Goal: Task Accomplishment & Management: Manage account settings

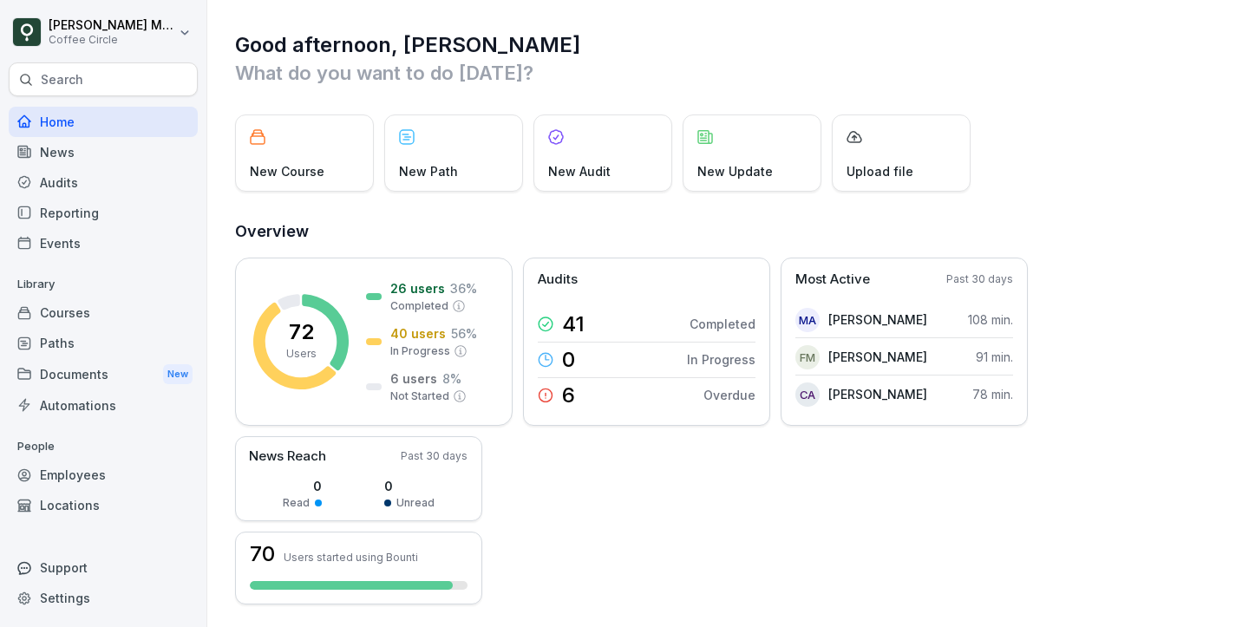
click at [112, 466] on div "Employees" at bounding box center [103, 475] width 189 height 30
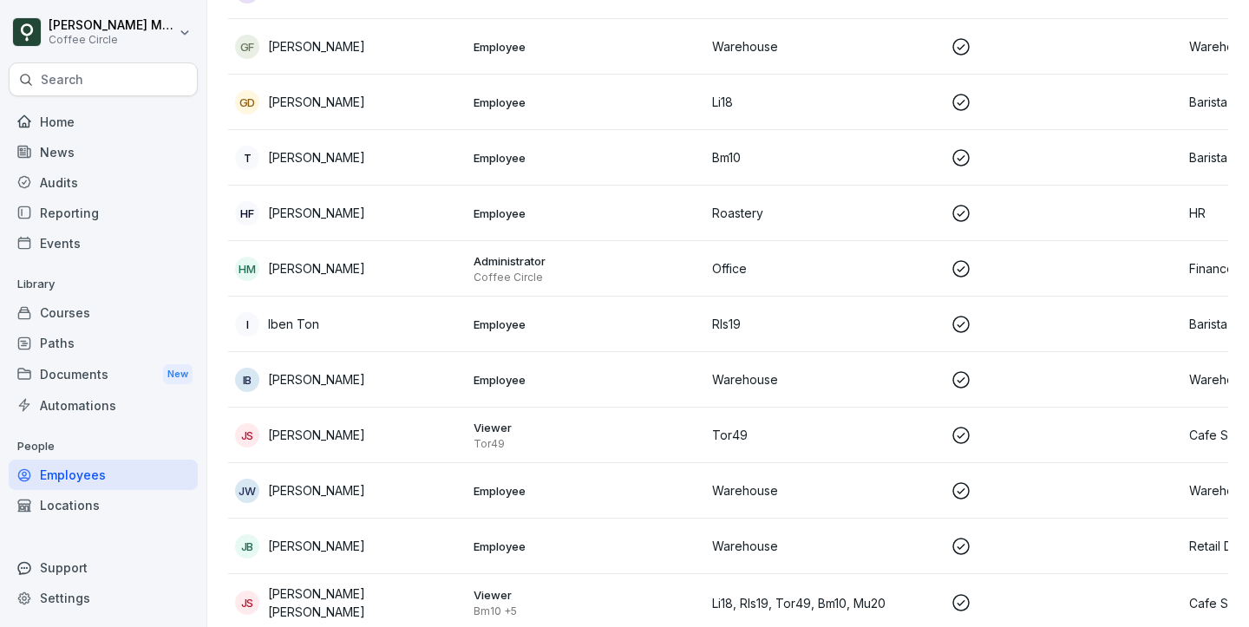
scroll to position [1621, 0]
click at [360, 244] on td "HM Helen Mertes" at bounding box center [347, 266] width 238 height 55
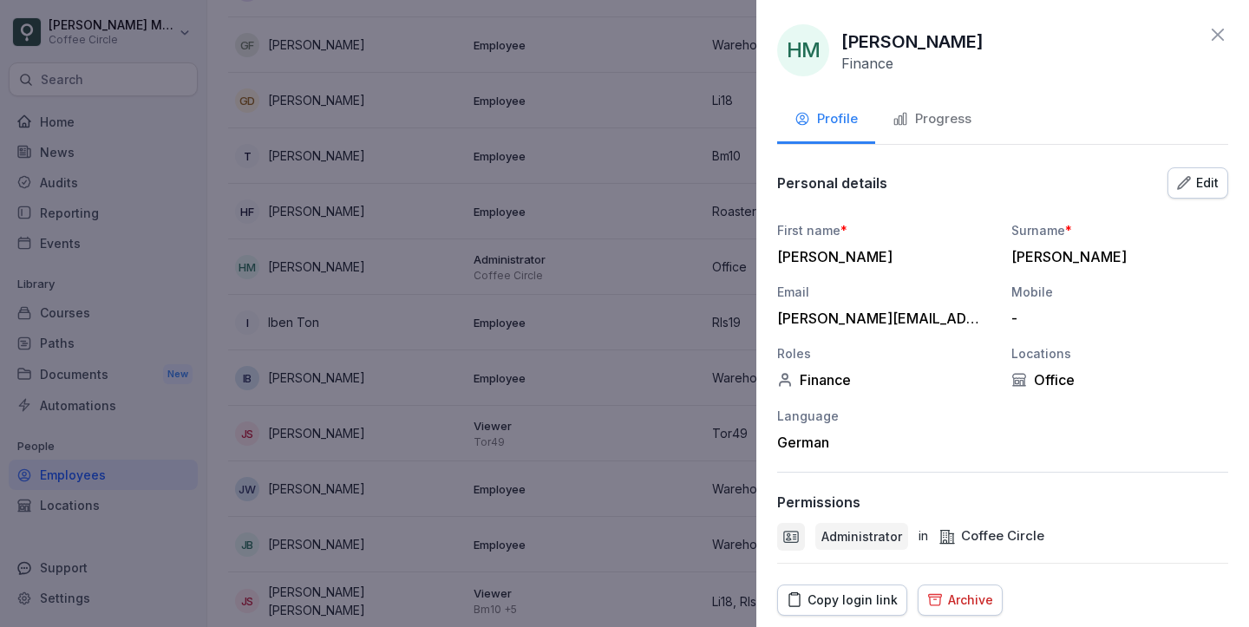
click at [1209, 32] on icon at bounding box center [1217, 34] width 21 height 21
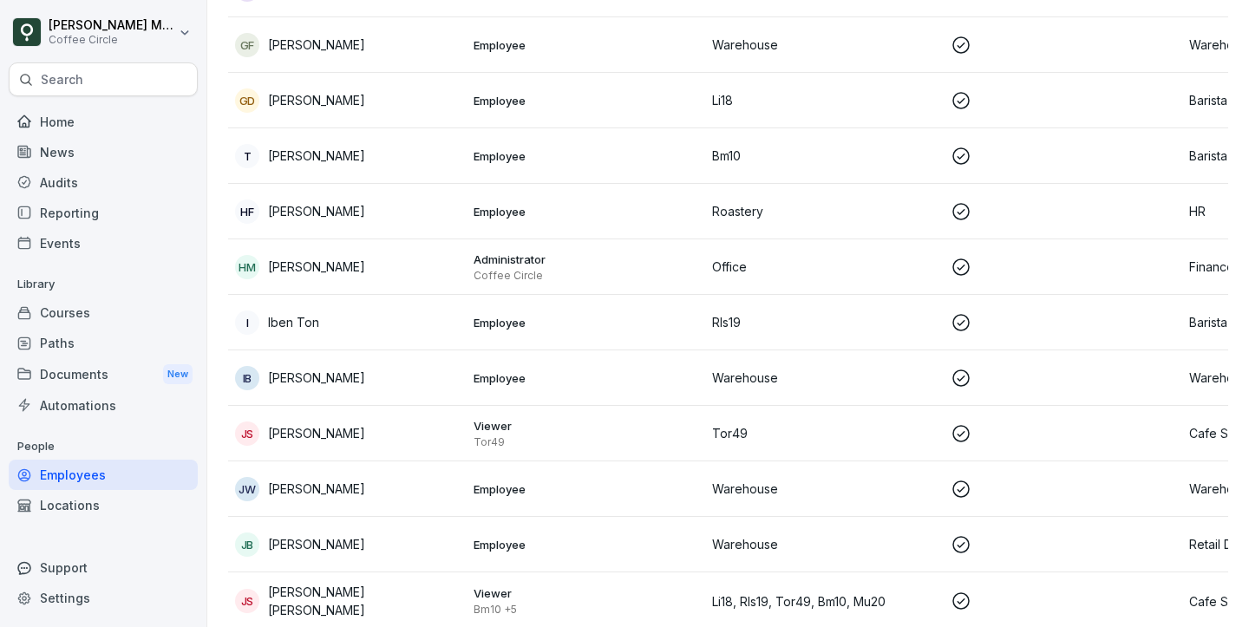
click at [391, 231] on td "HF Hannes Feindrich-Sander" at bounding box center [347, 211] width 238 height 55
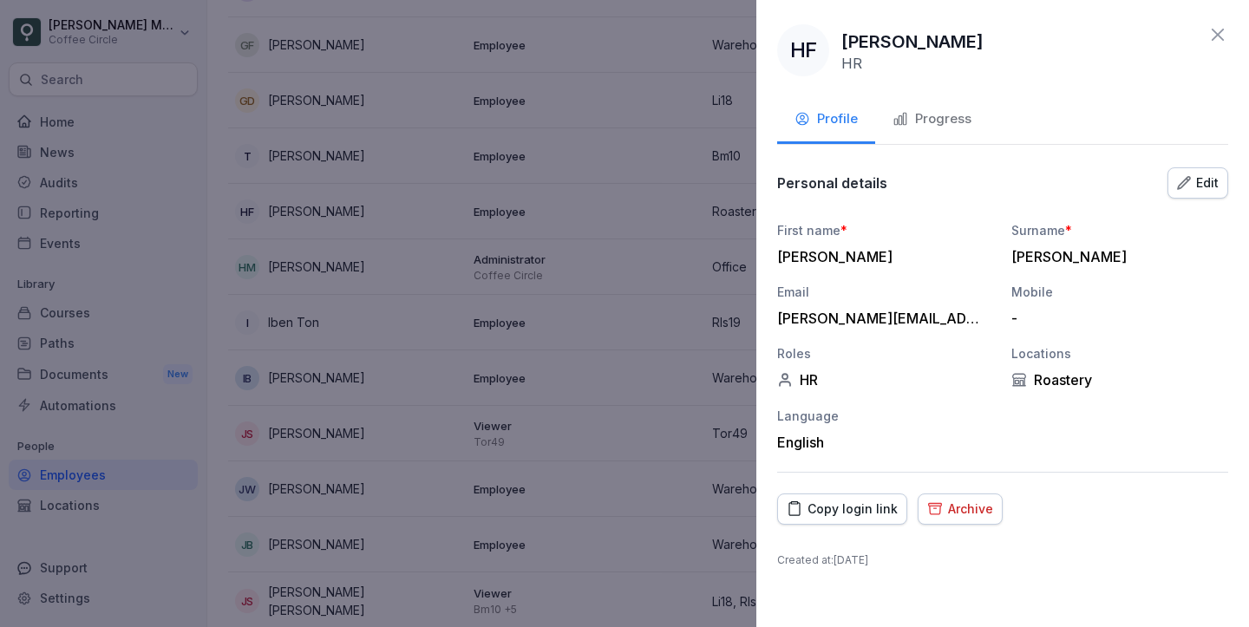
click at [914, 133] on button "Progress" at bounding box center [932, 120] width 114 height 47
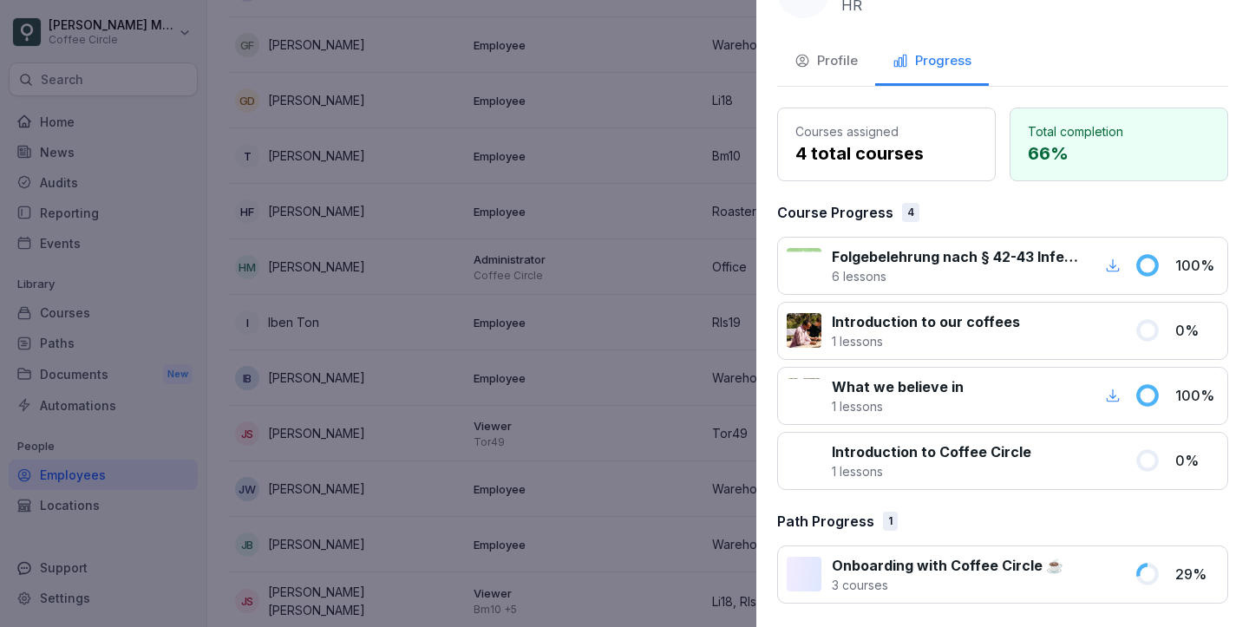
scroll to position [0, 0]
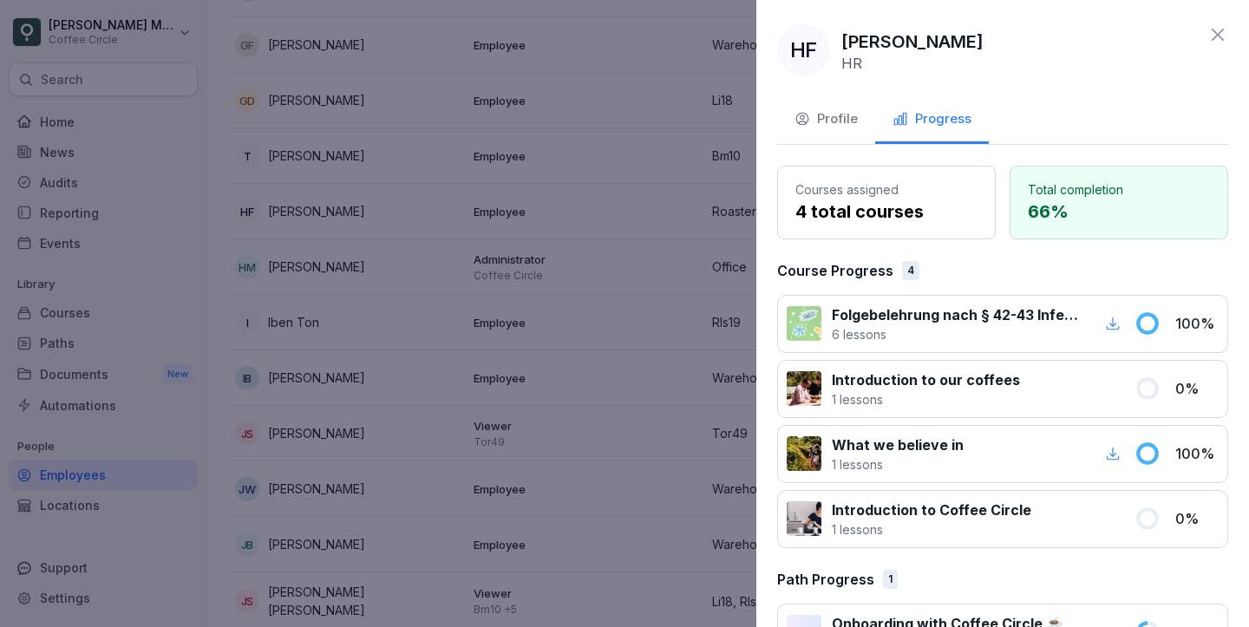
click at [1213, 34] on icon at bounding box center [1217, 34] width 21 height 21
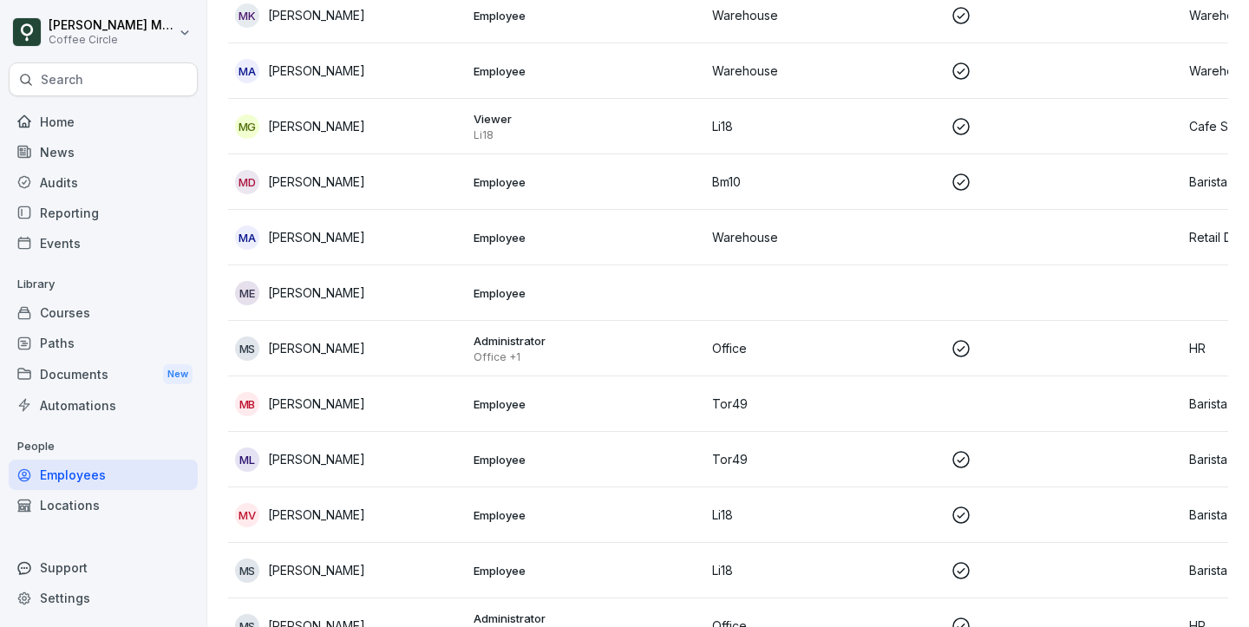
scroll to position [2571, 0]
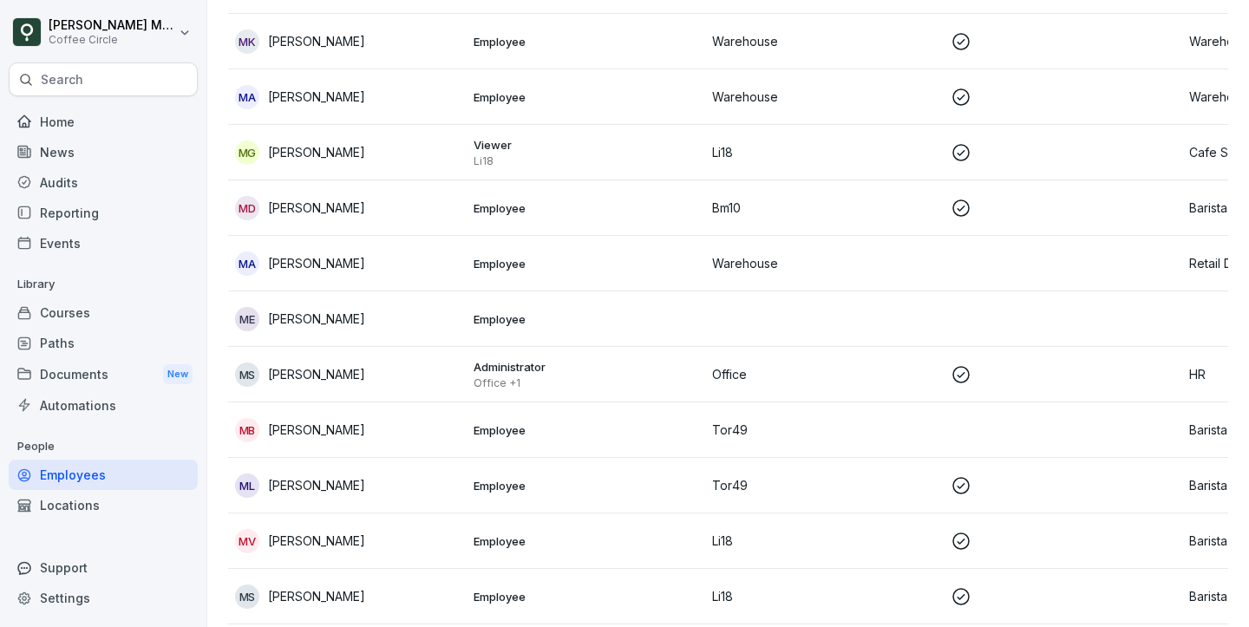
click at [586, 312] on p "Employee" at bounding box center [585, 319] width 225 height 16
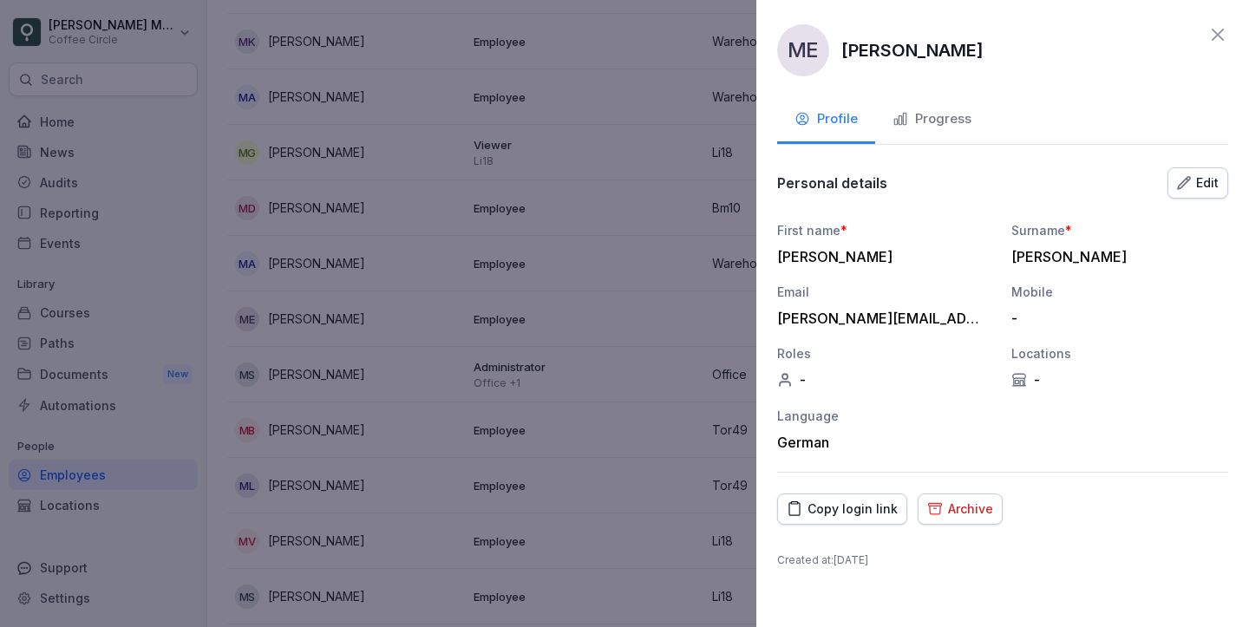
click at [971, 514] on div "Archive" at bounding box center [960, 508] width 66 height 19
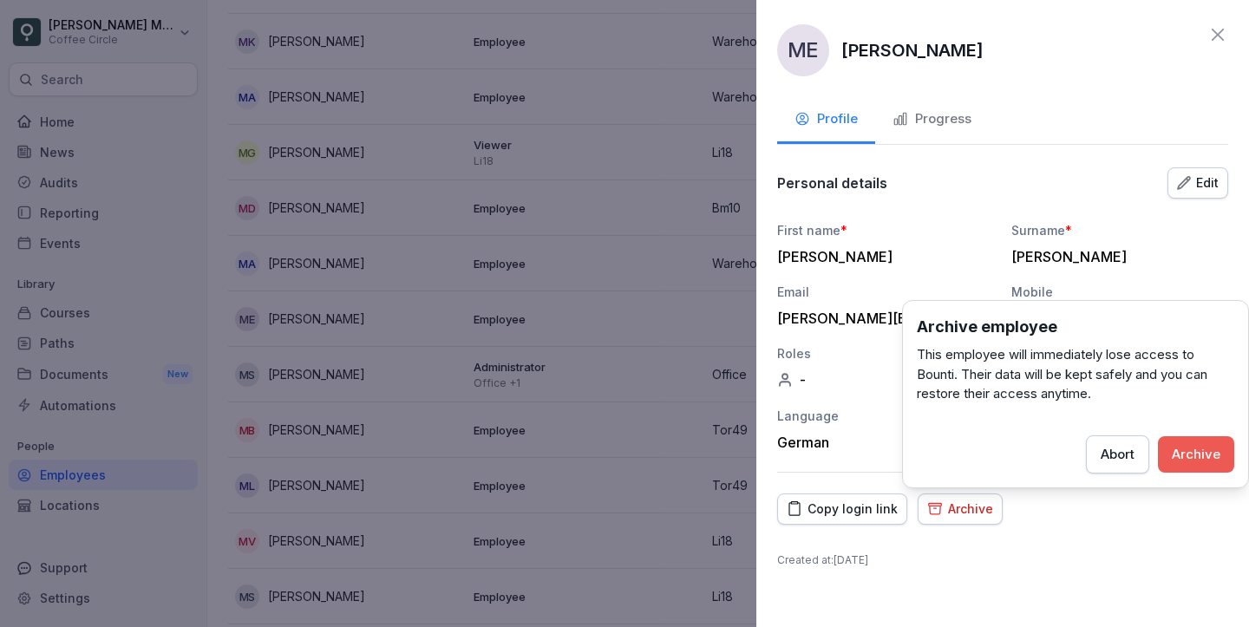
click at [1197, 466] on button "Archive" at bounding box center [1196, 454] width 76 height 36
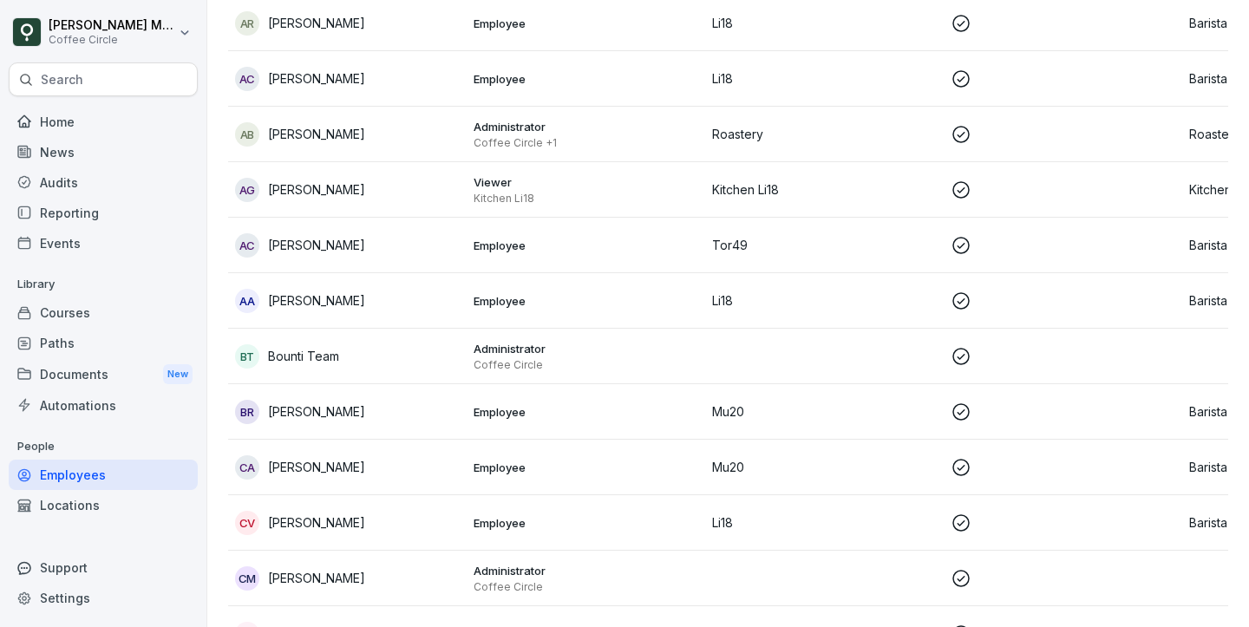
scroll to position [290, 0]
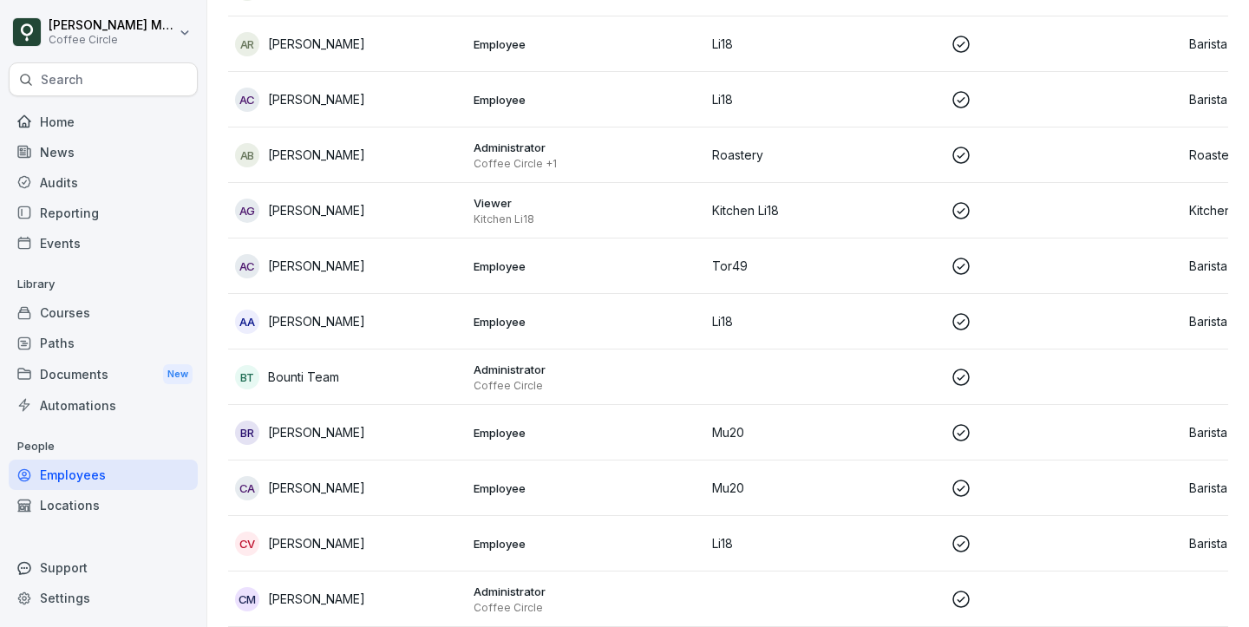
click at [507, 394] on td "Administrator Coffee Circle" at bounding box center [585, 376] width 238 height 55
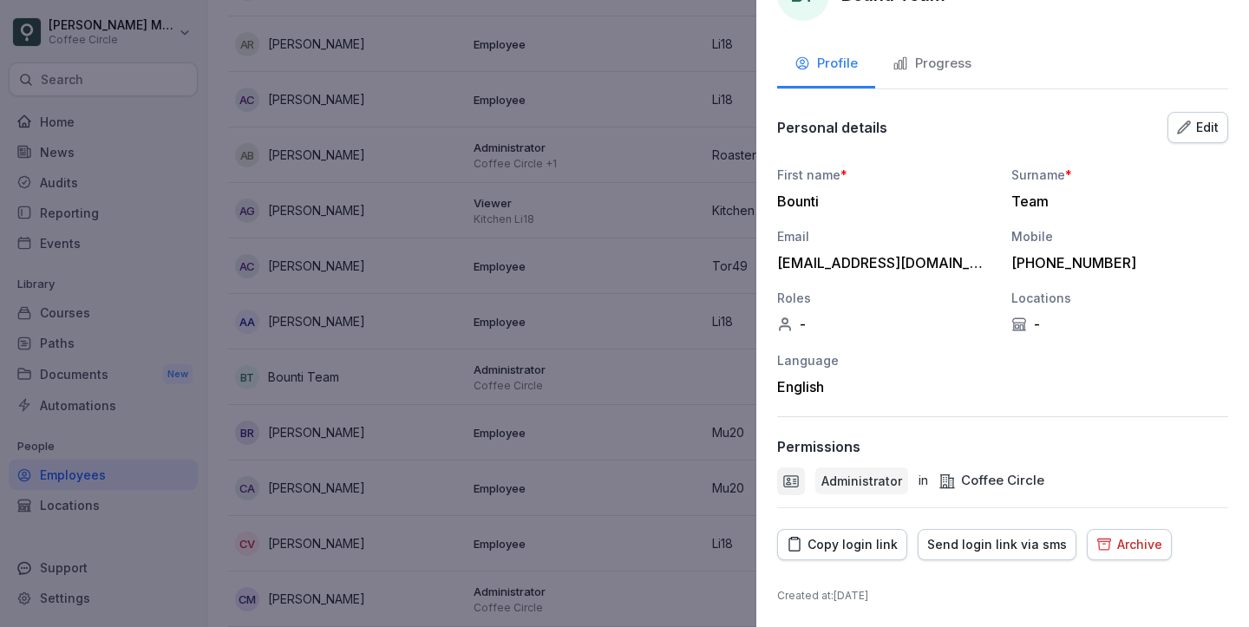
scroll to position [0, 0]
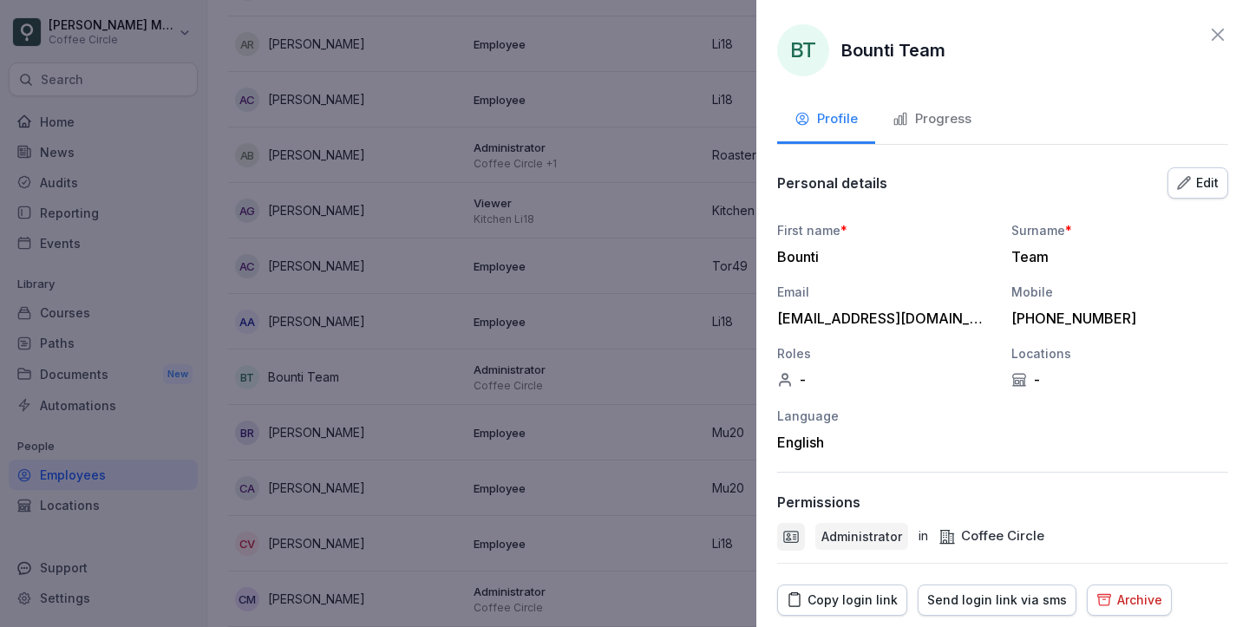
click at [1221, 32] on icon at bounding box center [1217, 34] width 21 height 21
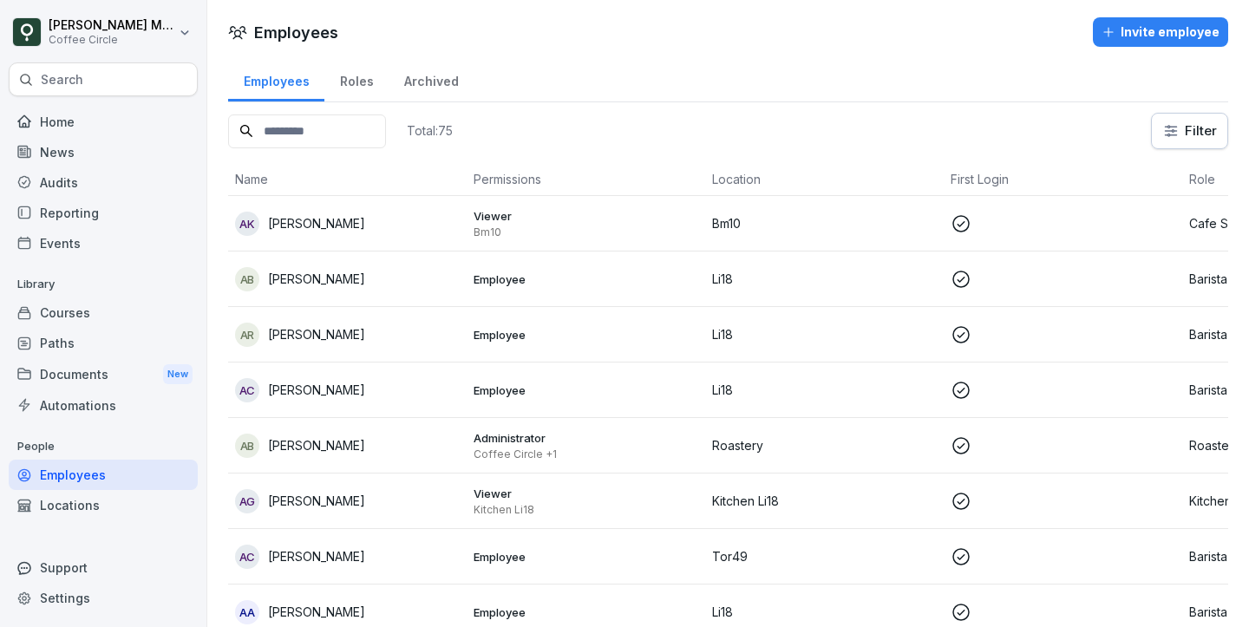
click at [434, 128] on p "Total: 75" at bounding box center [430, 130] width 46 height 16
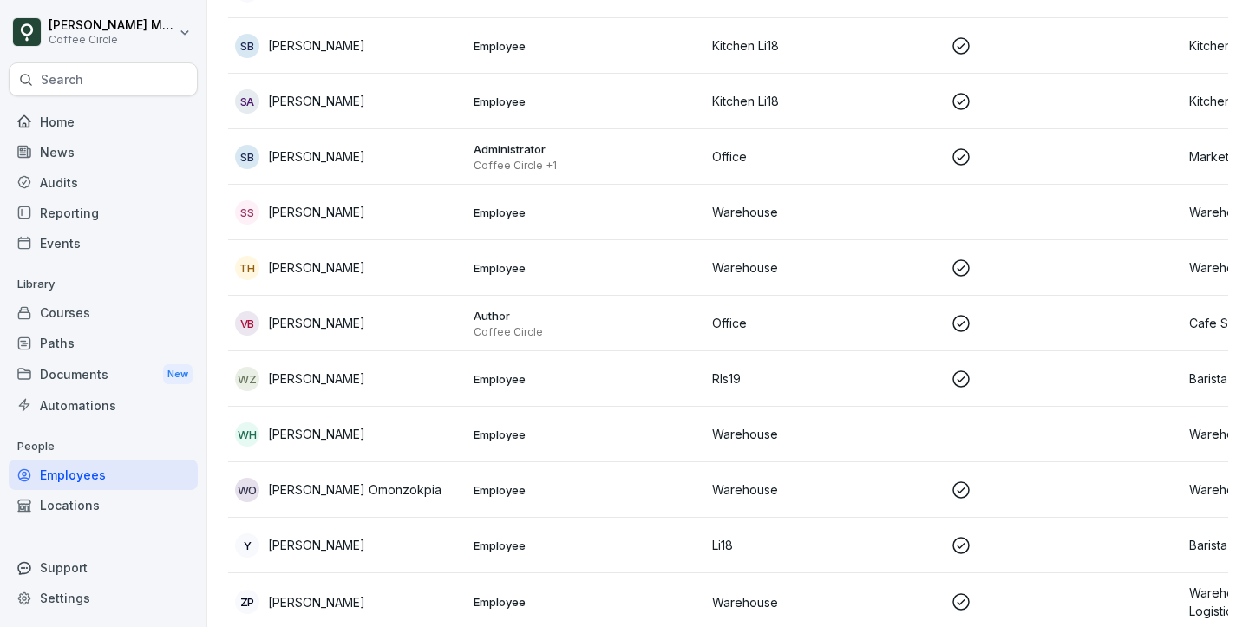
scroll to position [3691, 0]
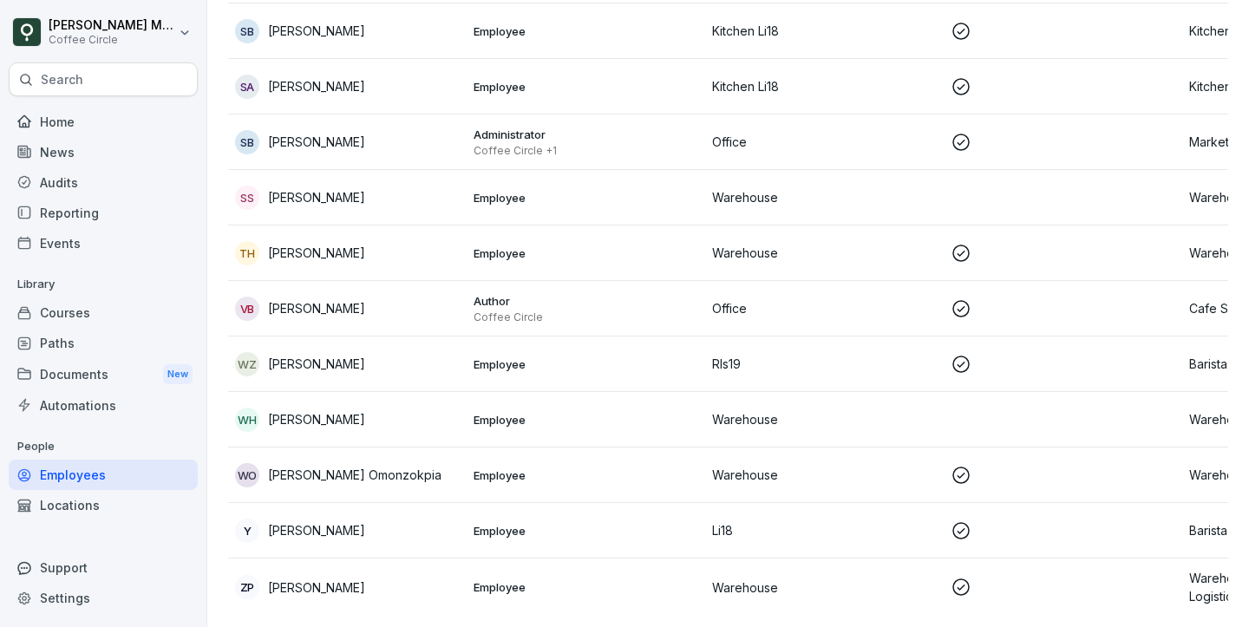
click at [492, 111] on td "Employee" at bounding box center [585, 86] width 238 height 55
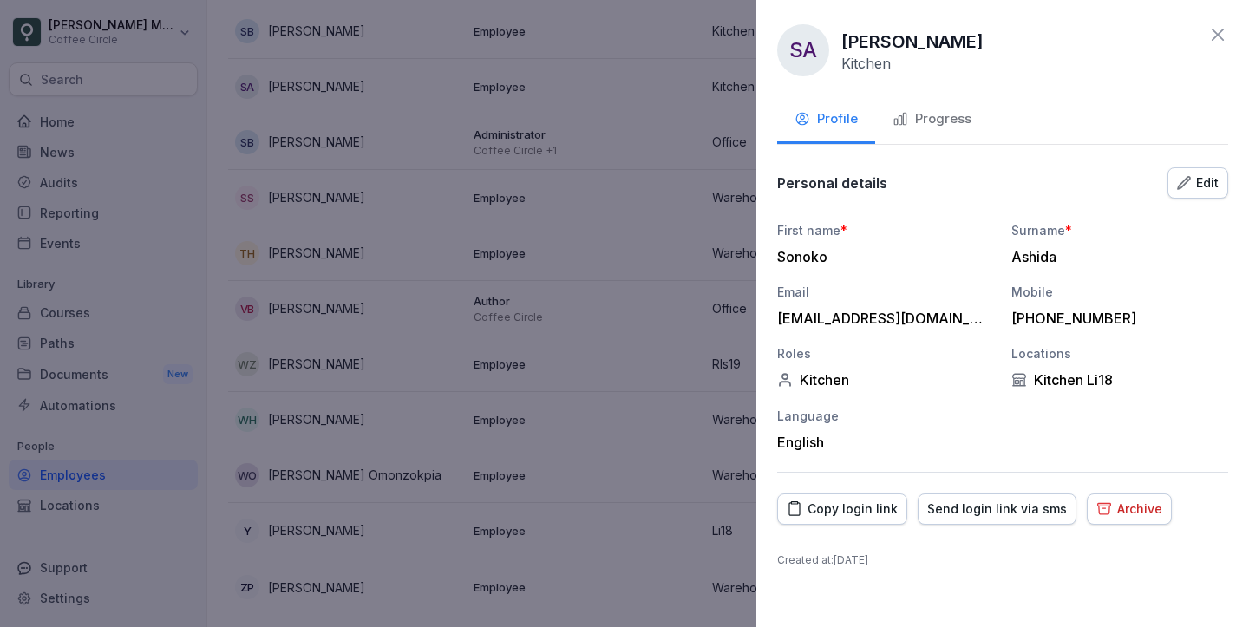
click at [1215, 35] on icon at bounding box center [1217, 34] width 21 height 21
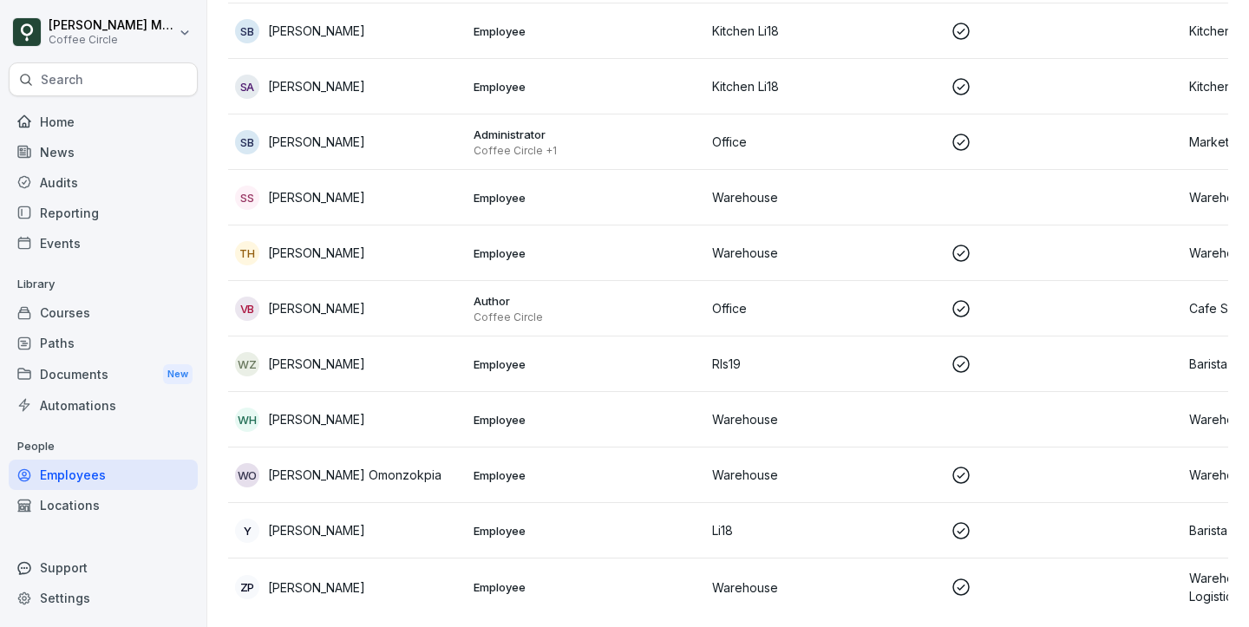
click at [514, 150] on p "Coffee Circle +1" at bounding box center [585, 151] width 225 height 14
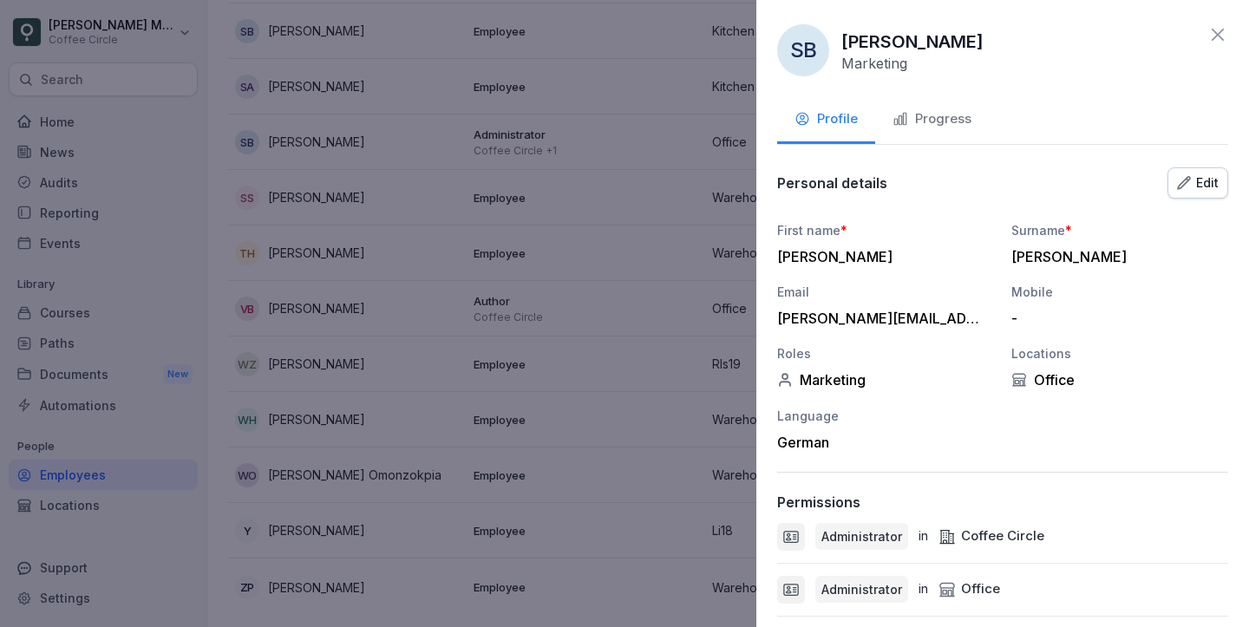
scroll to position [108, 0]
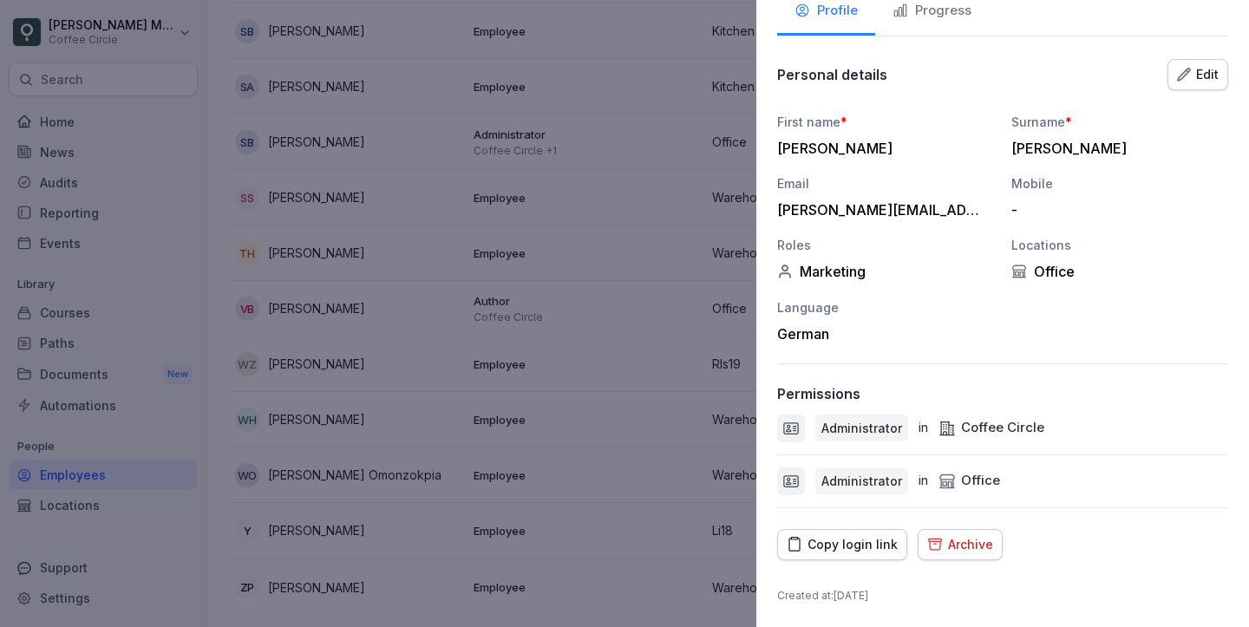
click at [968, 525] on div "SB Stefan Brummel Marketing Profile Progress Personal details Edit First name *…" at bounding box center [1002, 313] width 492 height 627
click at [968, 546] on div "Archive" at bounding box center [960, 544] width 66 height 19
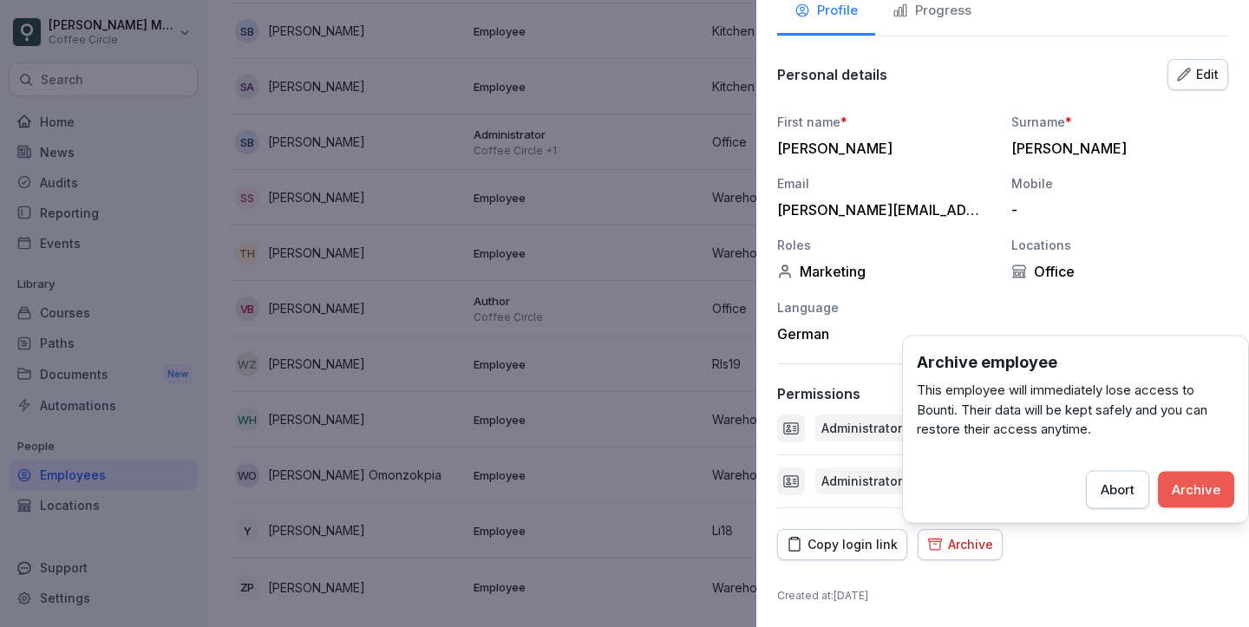
click at [1199, 488] on div "Archive" at bounding box center [1195, 488] width 49 height 19
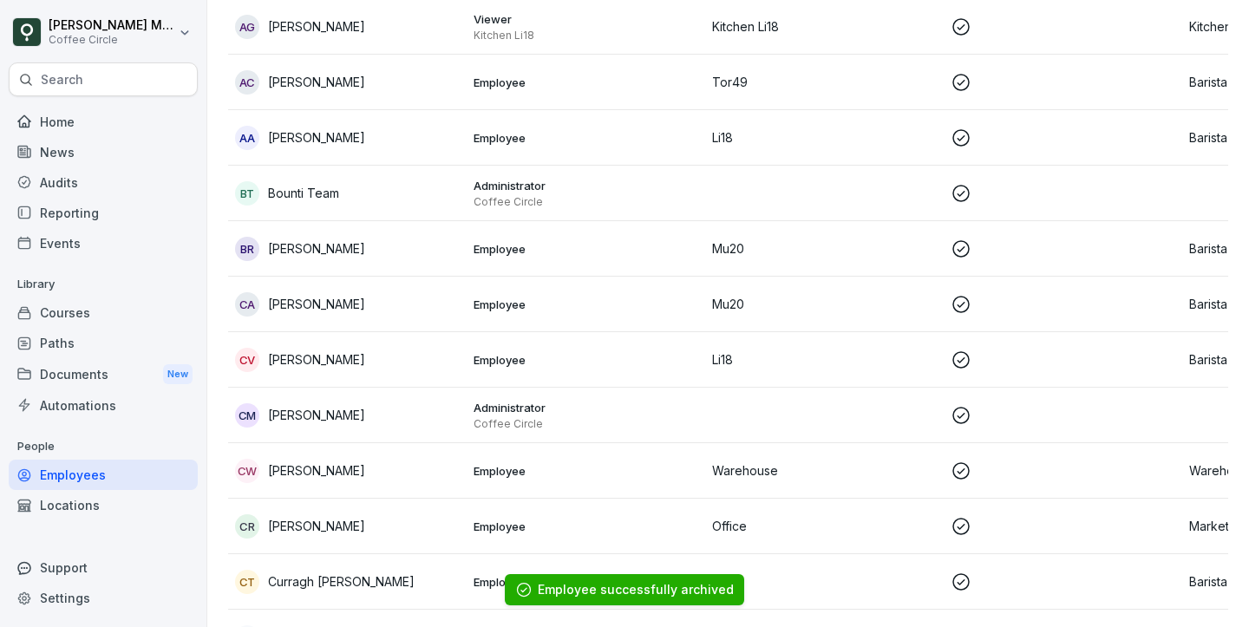
scroll to position [539, 0]
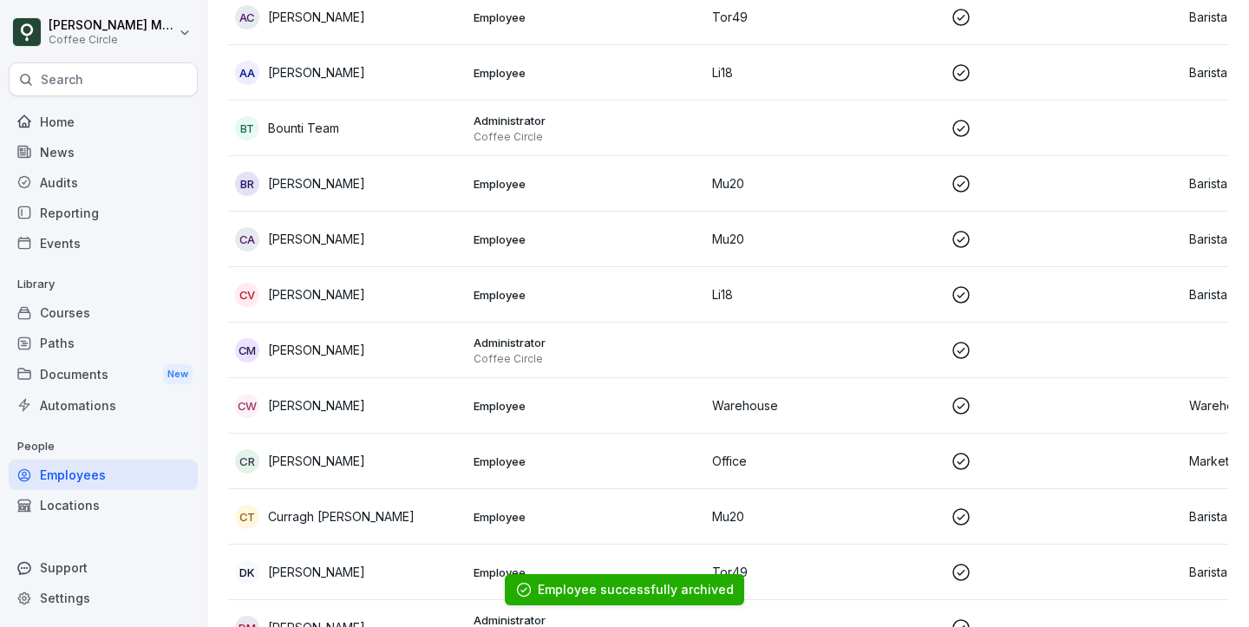
click at [626, 456] on p "Employee" at bounding box center [585, 461] width 225 height 16
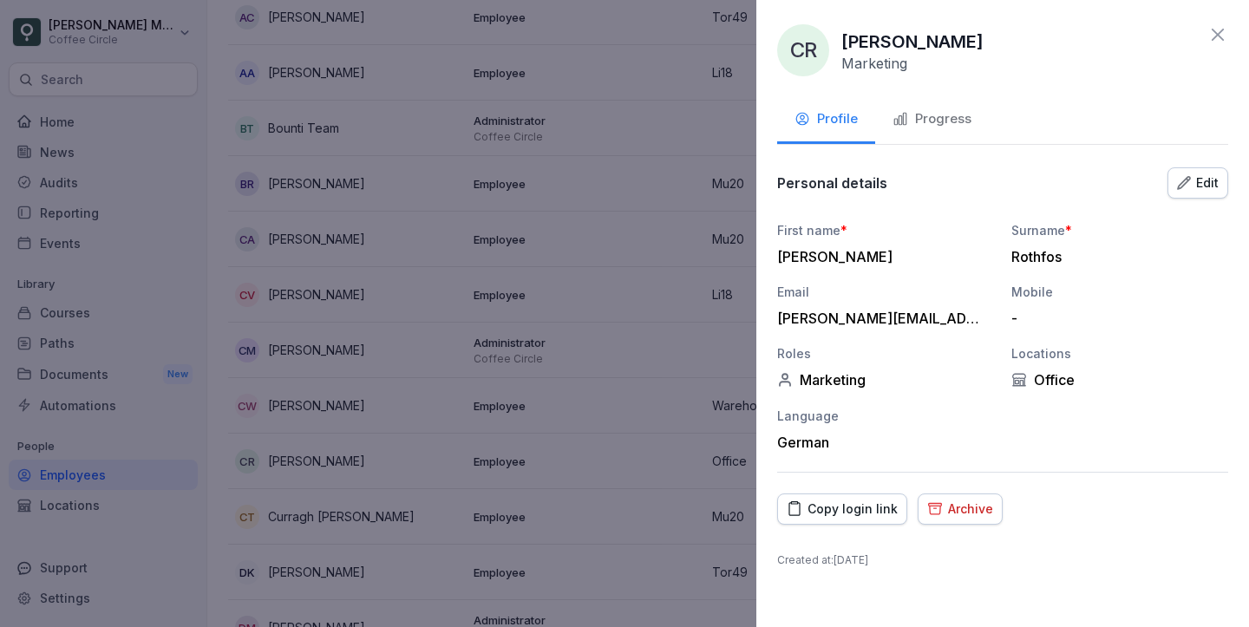
click at [959, 513] on div "Archive" at bounding box center [960, 508] width 66 height 19
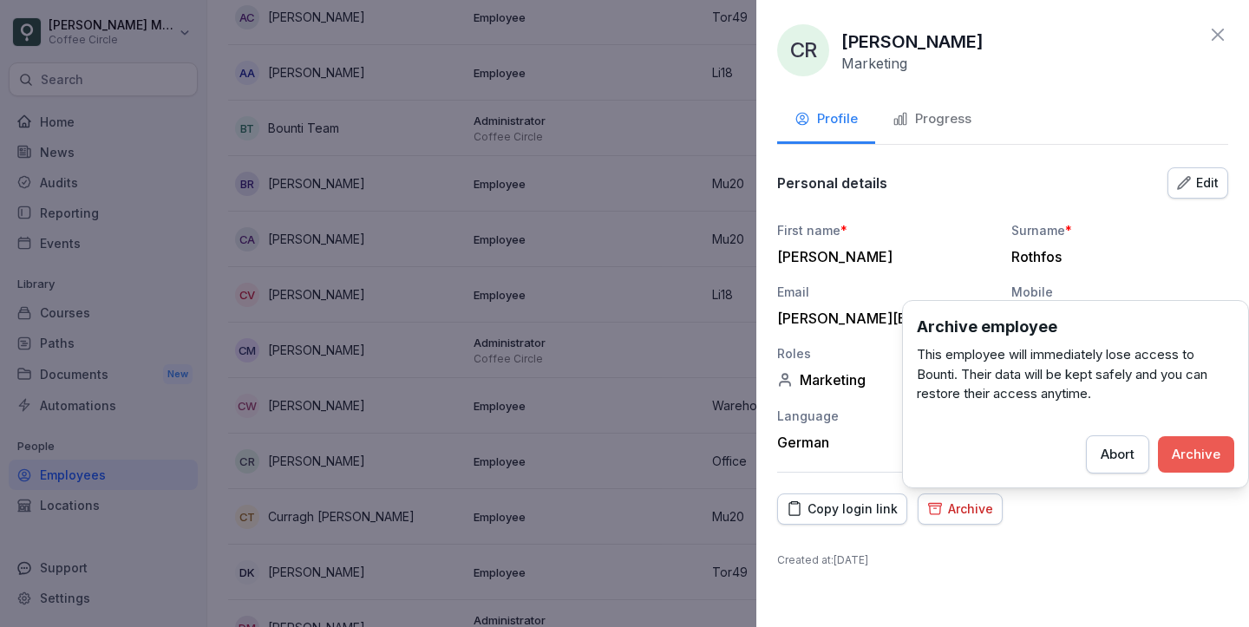
click at [1216, 464] on button "Archive" at bounding box center [1196, 454] width 76 height 36
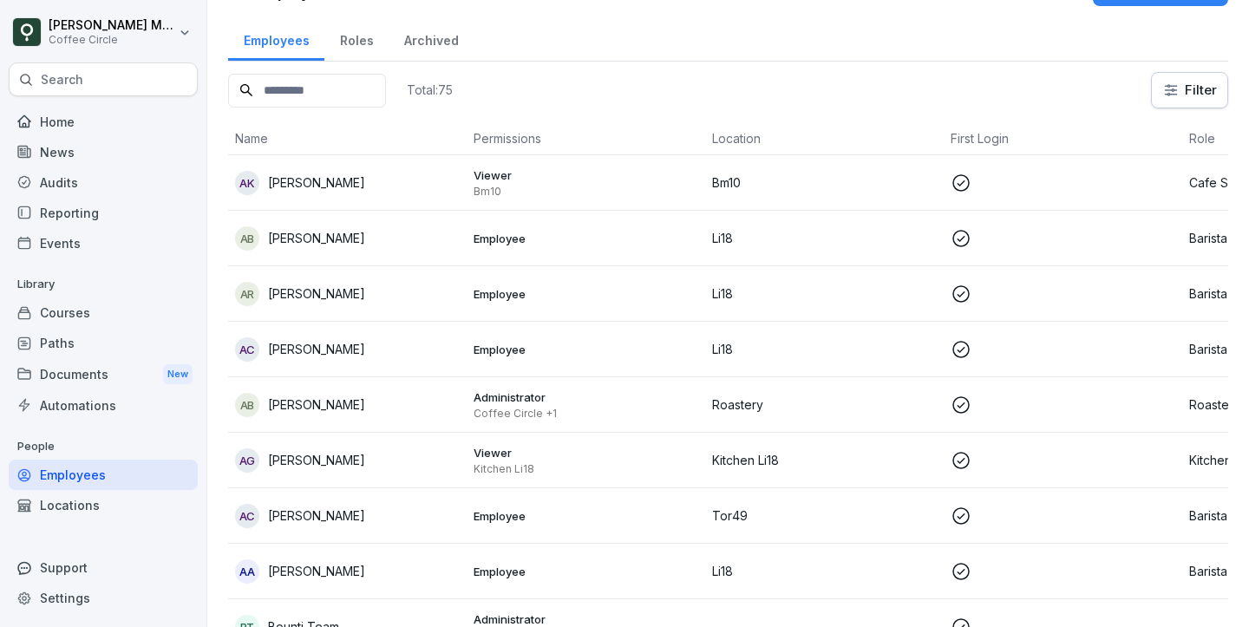
scroll to position [0, 0]
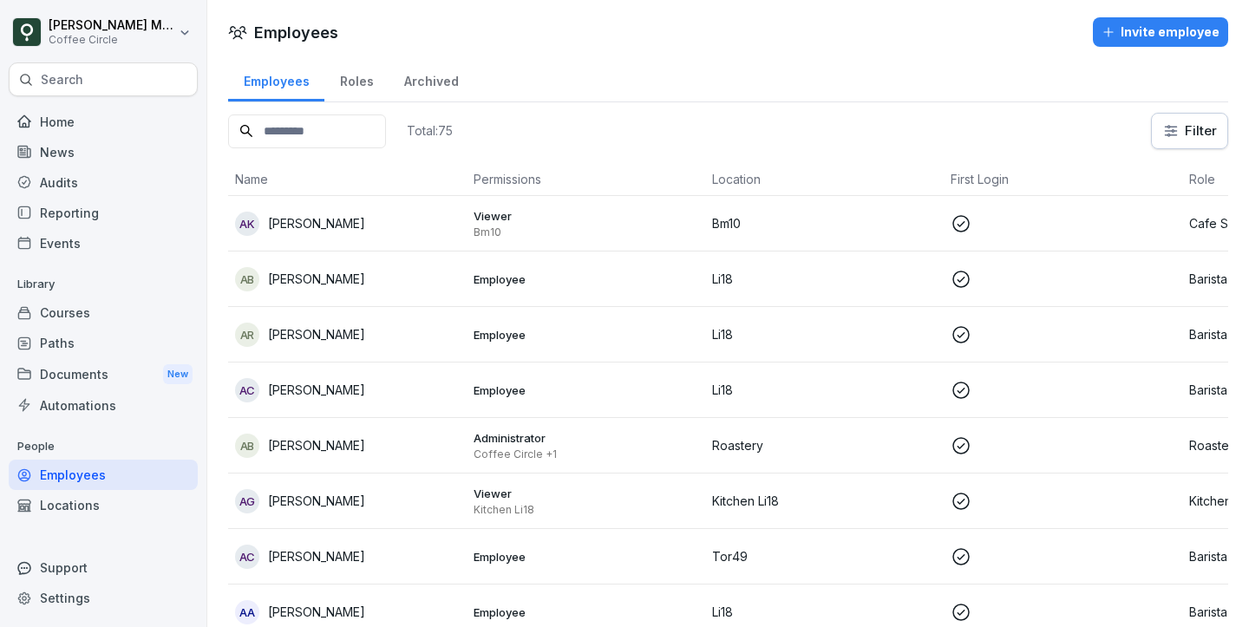
click at [82, 349] on div "Paths" at bounding box center [103, 343] width 189 height 30
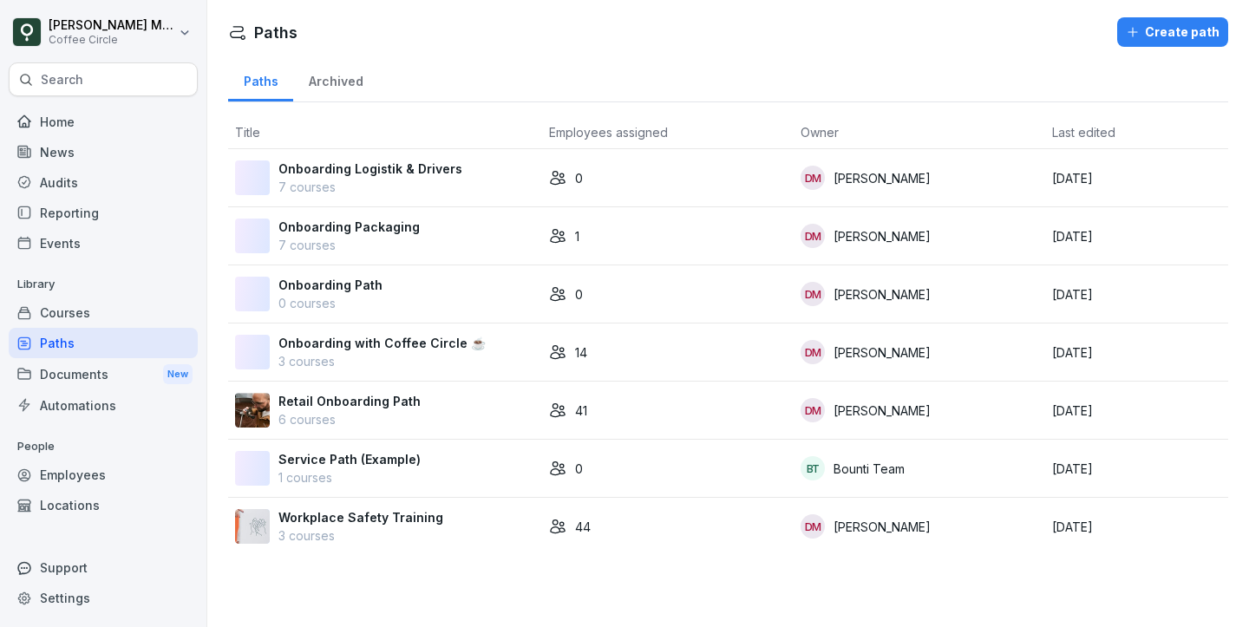
click at [83, 325] on div "Courses" at bounding box center [103, 312] width 189 height 30
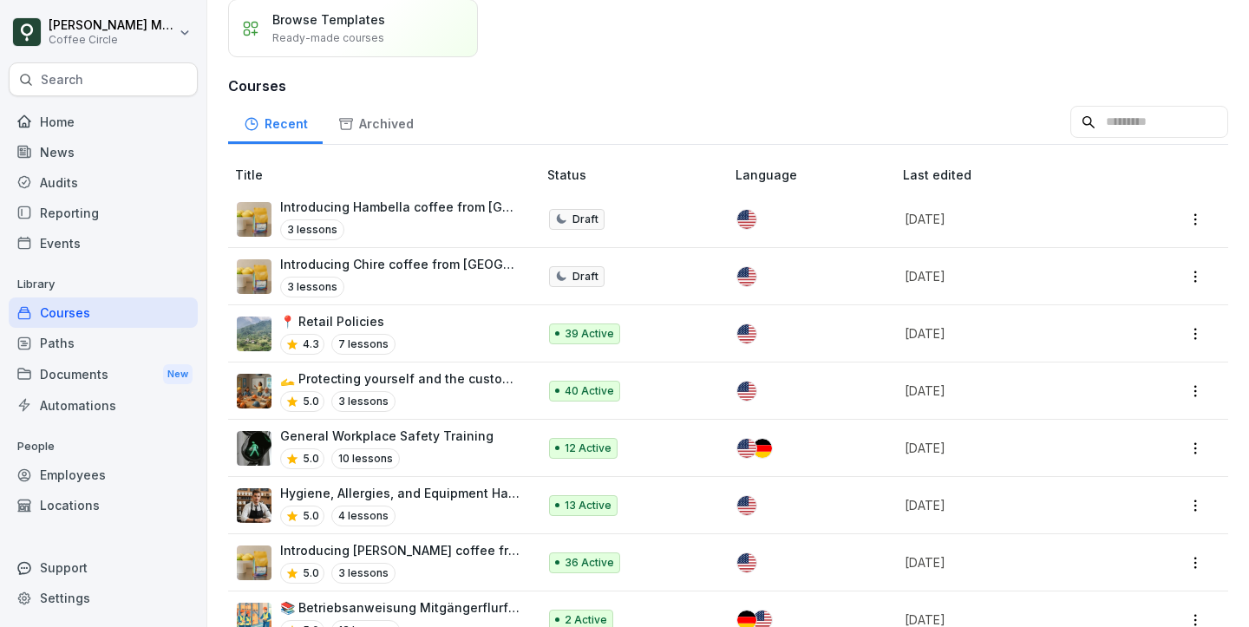
scroll to position [137, 0]
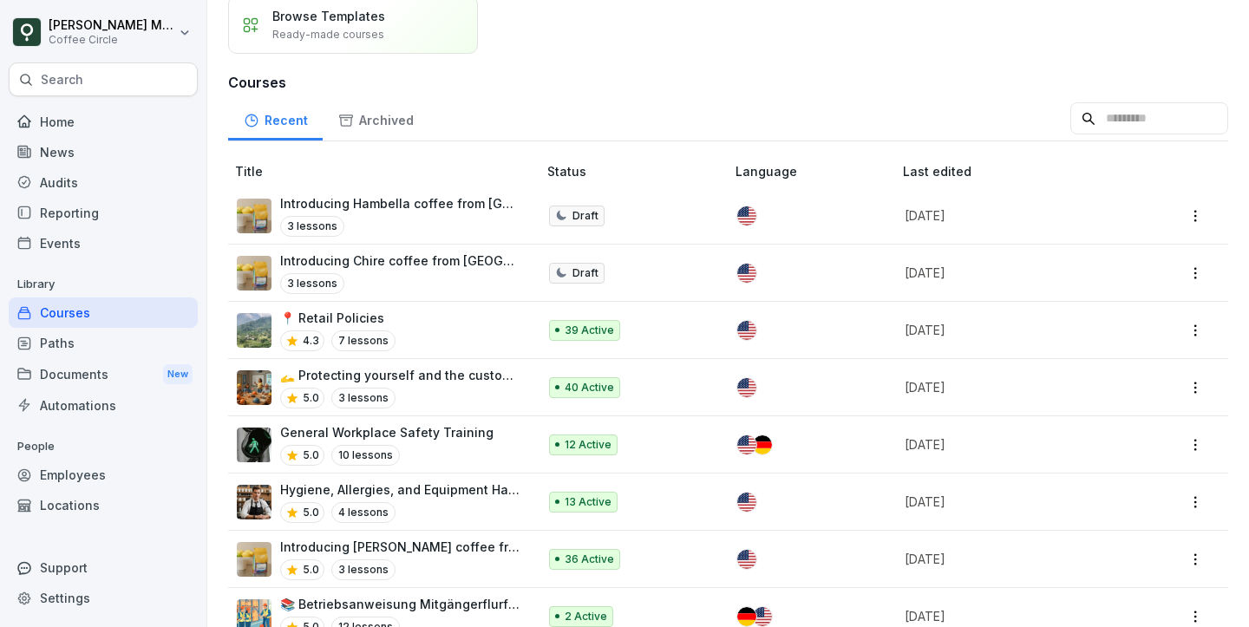
click at [483, 332] on div "📍 Retail Policies 4.3 7 lessons" at bounding box center [378, 330] width 283 height 42
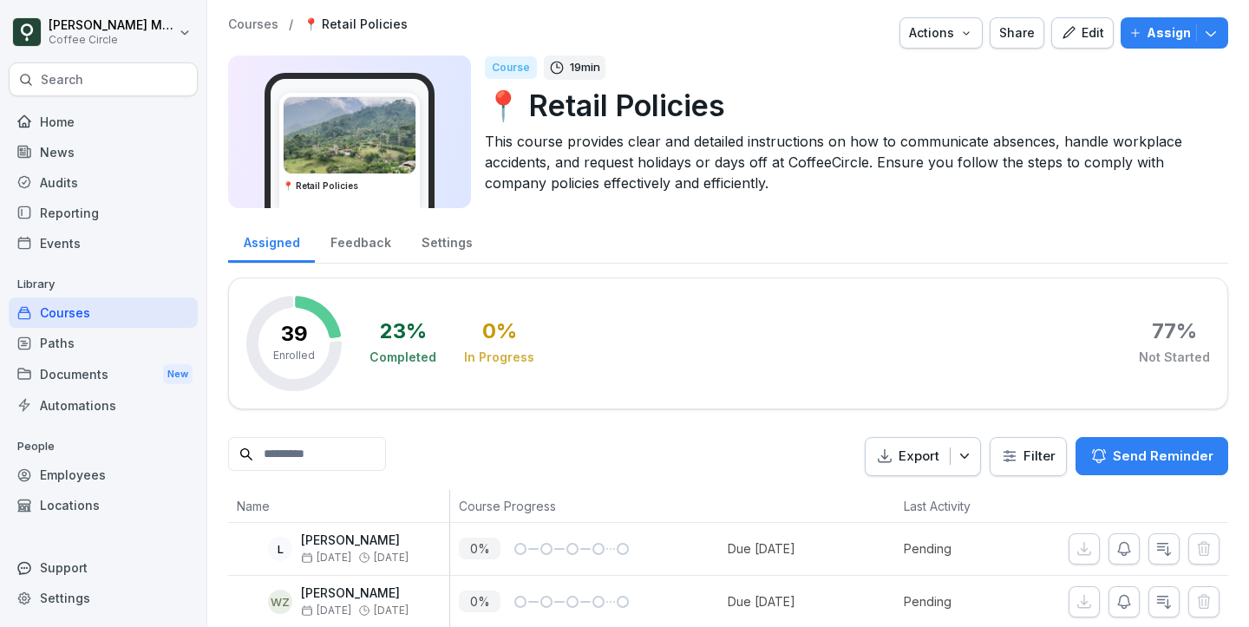
click at [368, 235] on div "Feedback" at bounding box center [360, 240] width 91 height 44
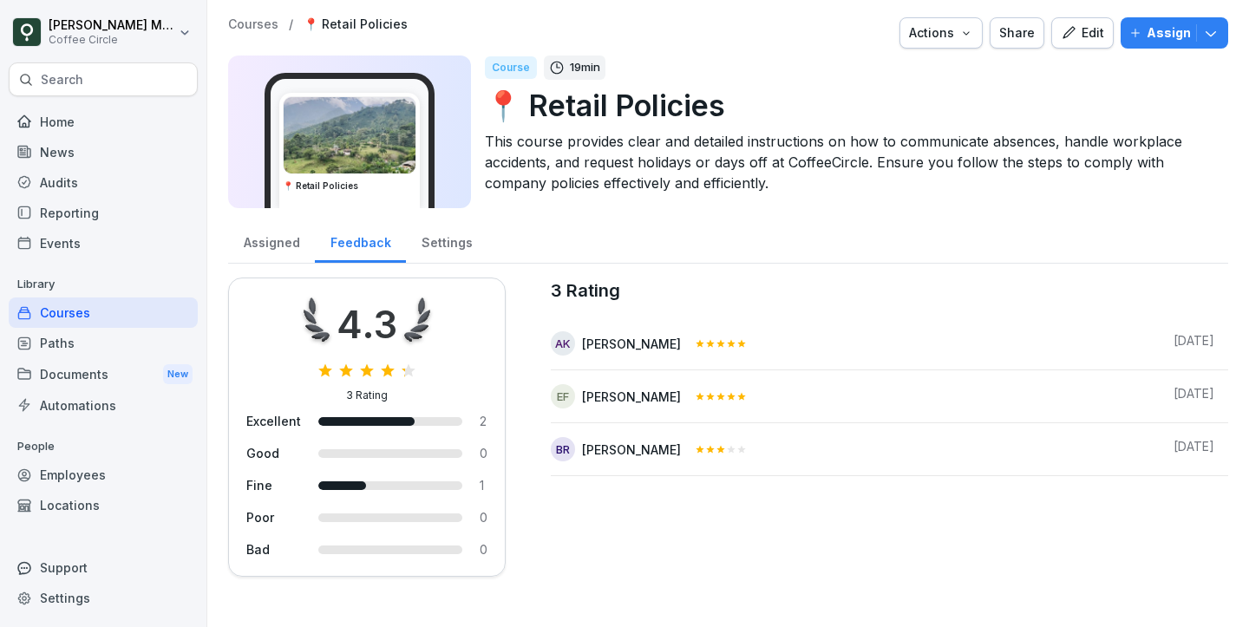
click at [269, 239] on div "Assigned" at bounding box center [271, 240] width 87 height 44
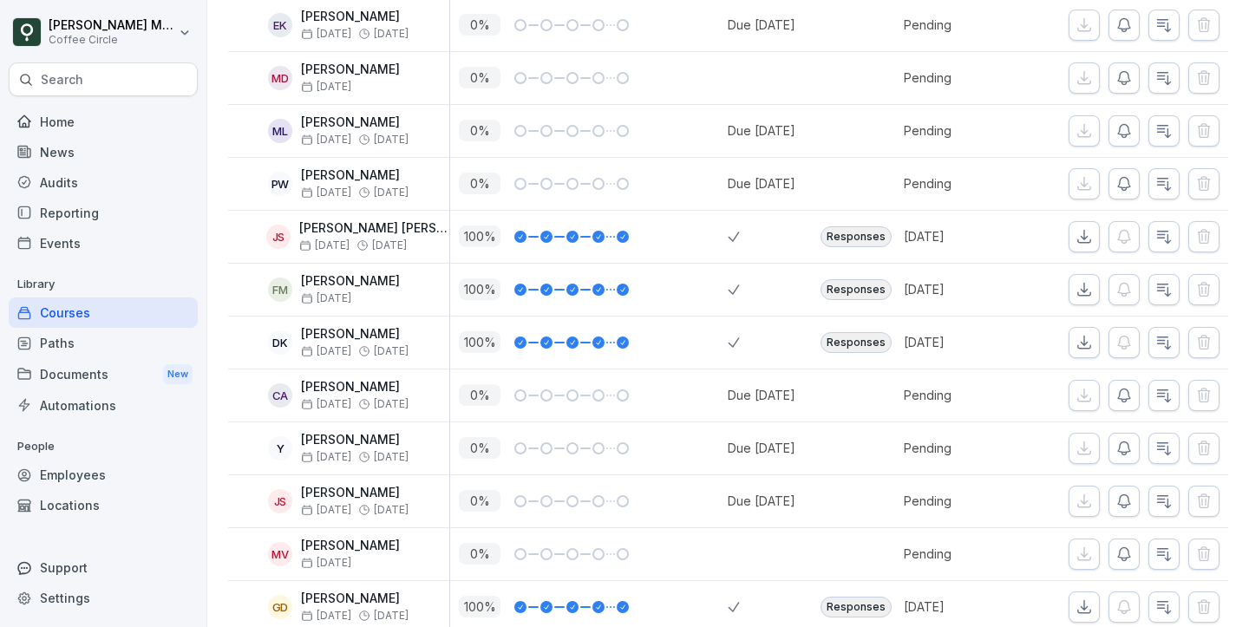
scroll to position [1945, 0]
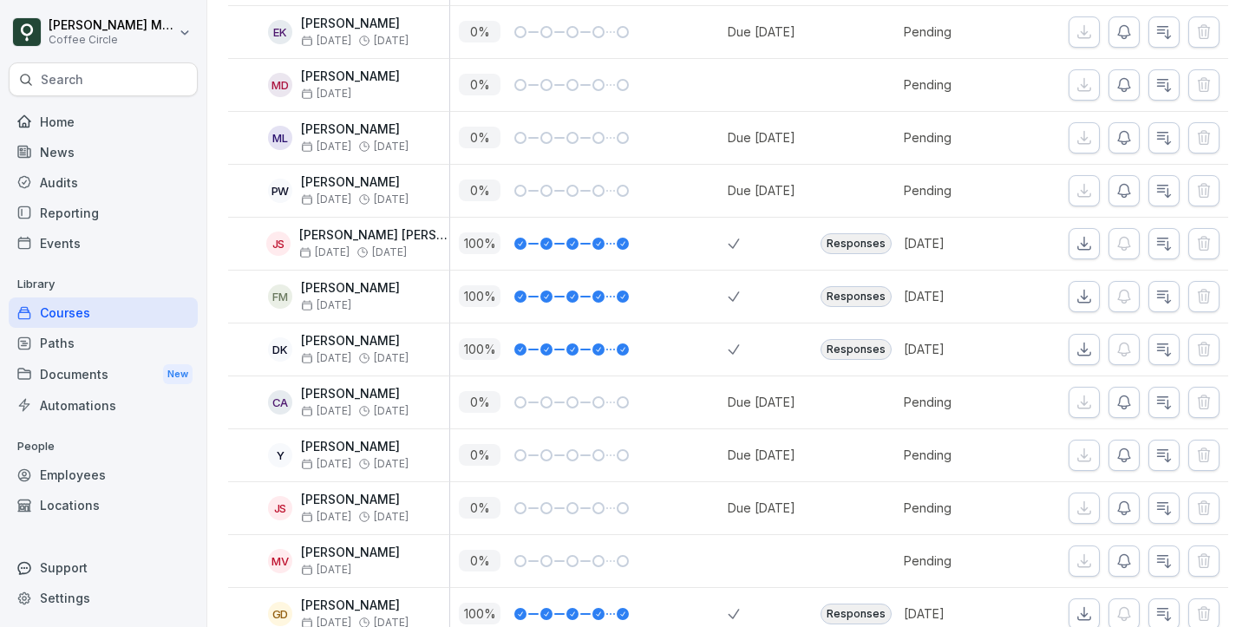
click at [615, 320] on div "100 %" at bounding box center [588, 297] width 277 height 52
click at [852, 304] on div "Responses" at bounding box center [855, 296] width 71 height 21
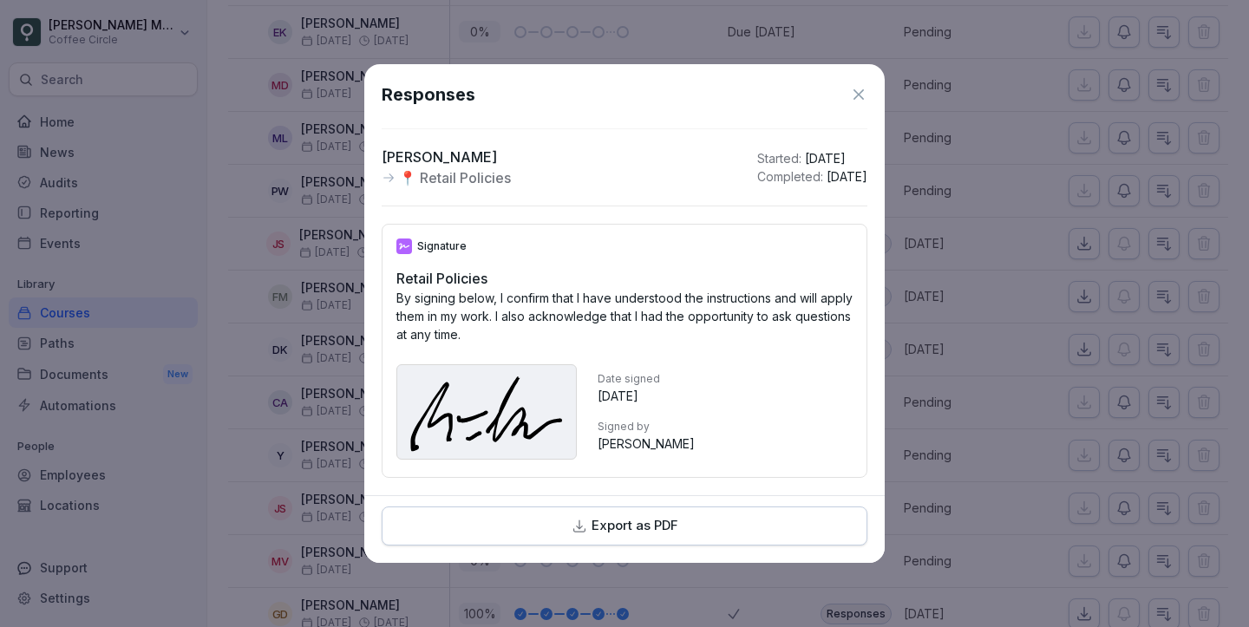
click at [864, 100] on icon at bounding box center [858, 94] width 17 height 17
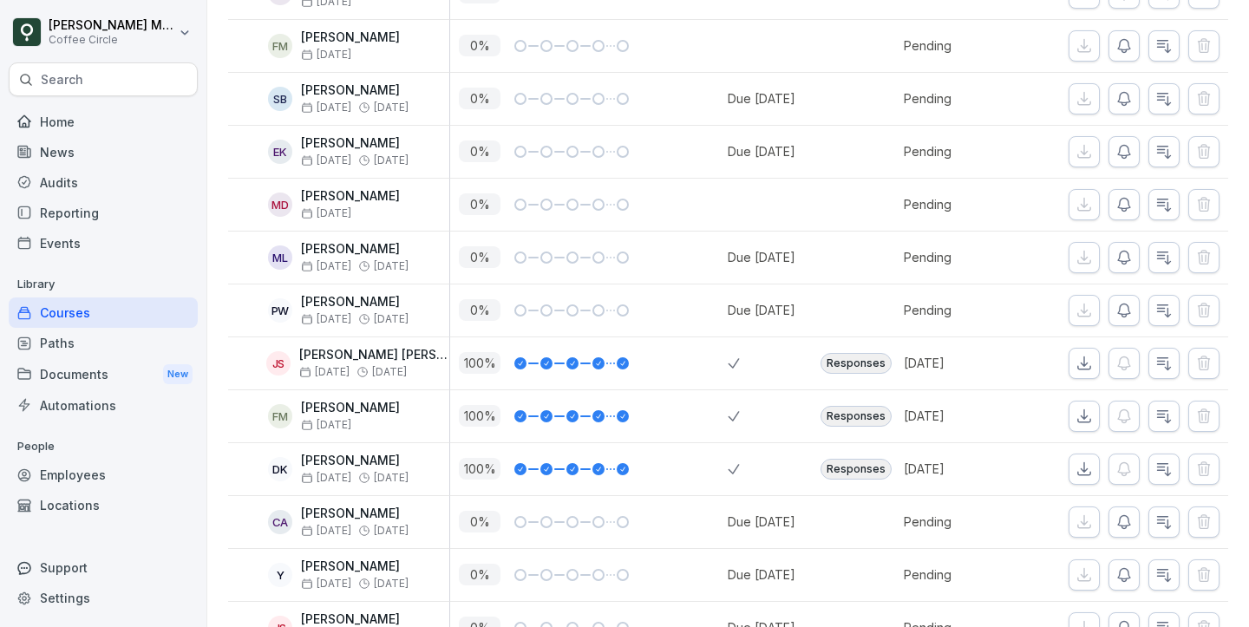
scroll to position [1849, 0]
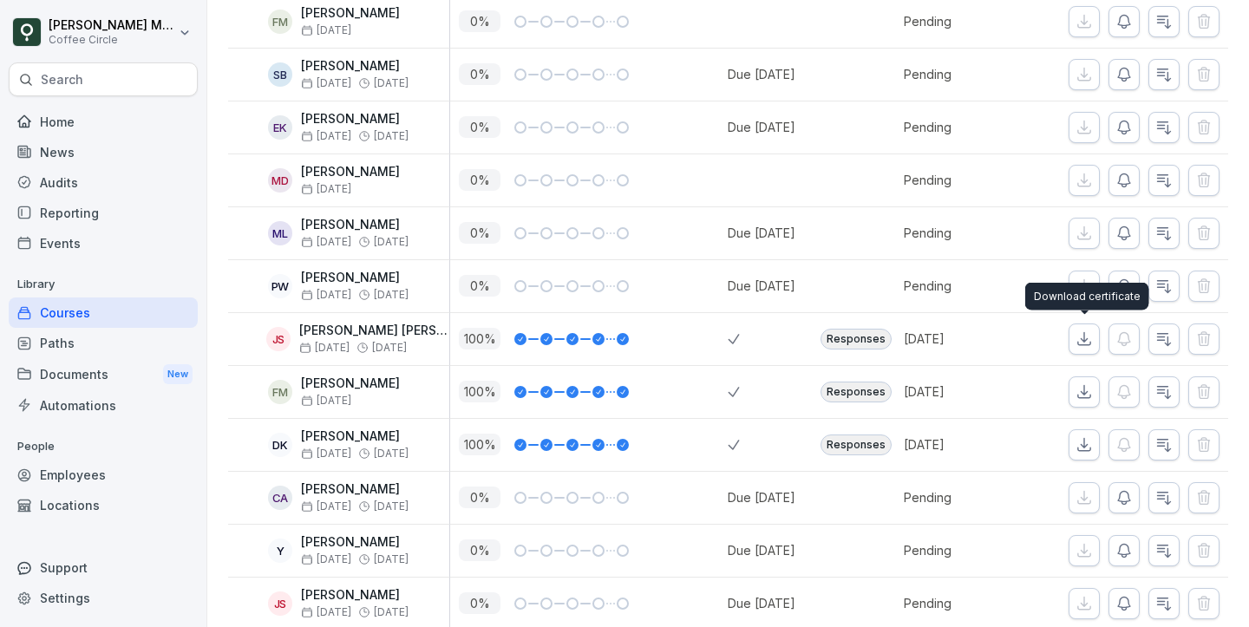
click at [1092, 346] on icon "button" at bounding box center [1083, 338] width 17 height 17
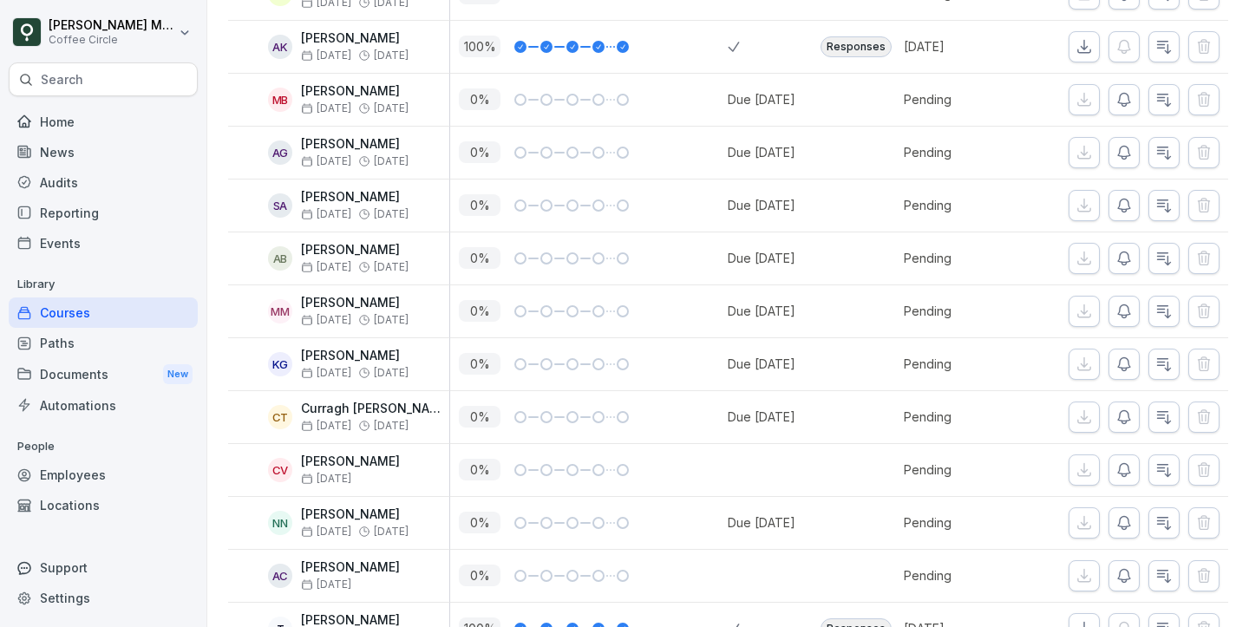
scroll to position [0, 0]
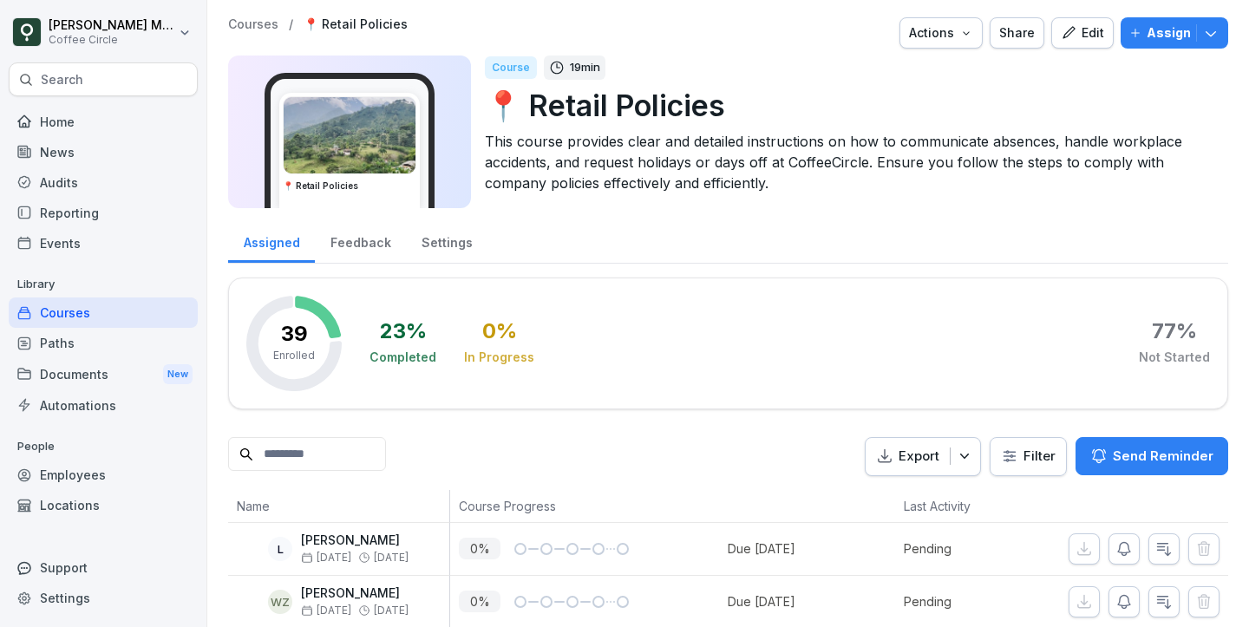
click at [387, 238] on div "Feedback" at bounding box center [360, 240] width 91 height 44
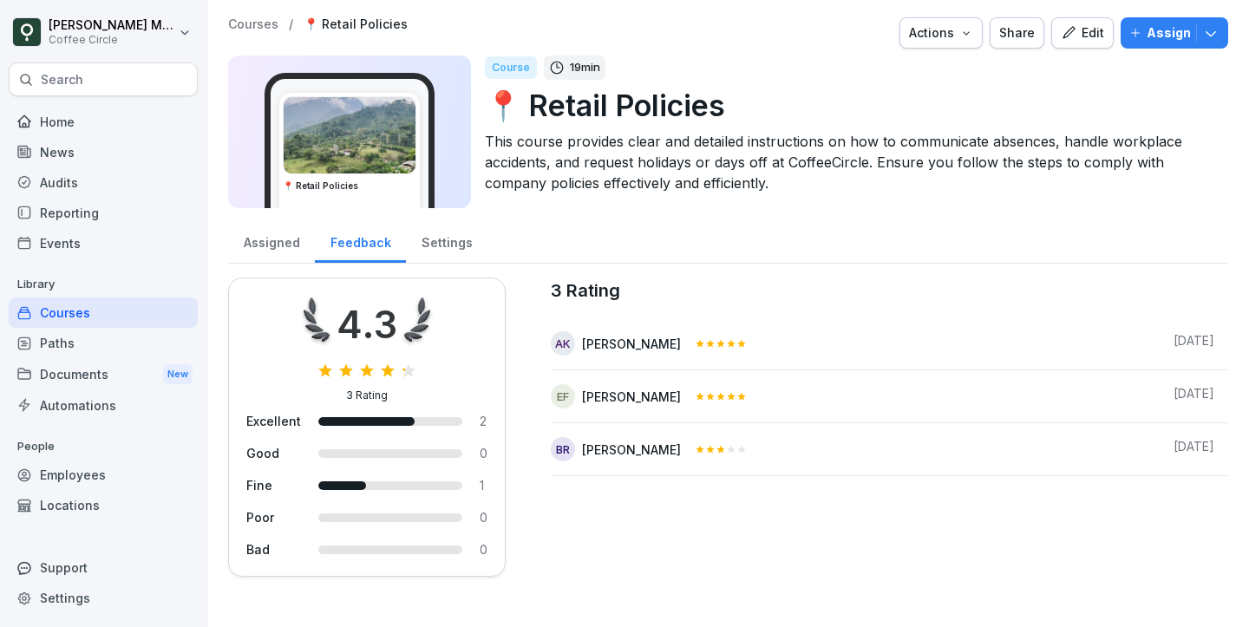
click at [447, 234] on div "Settings" at bounding box center [447, 240] width 82 height 44
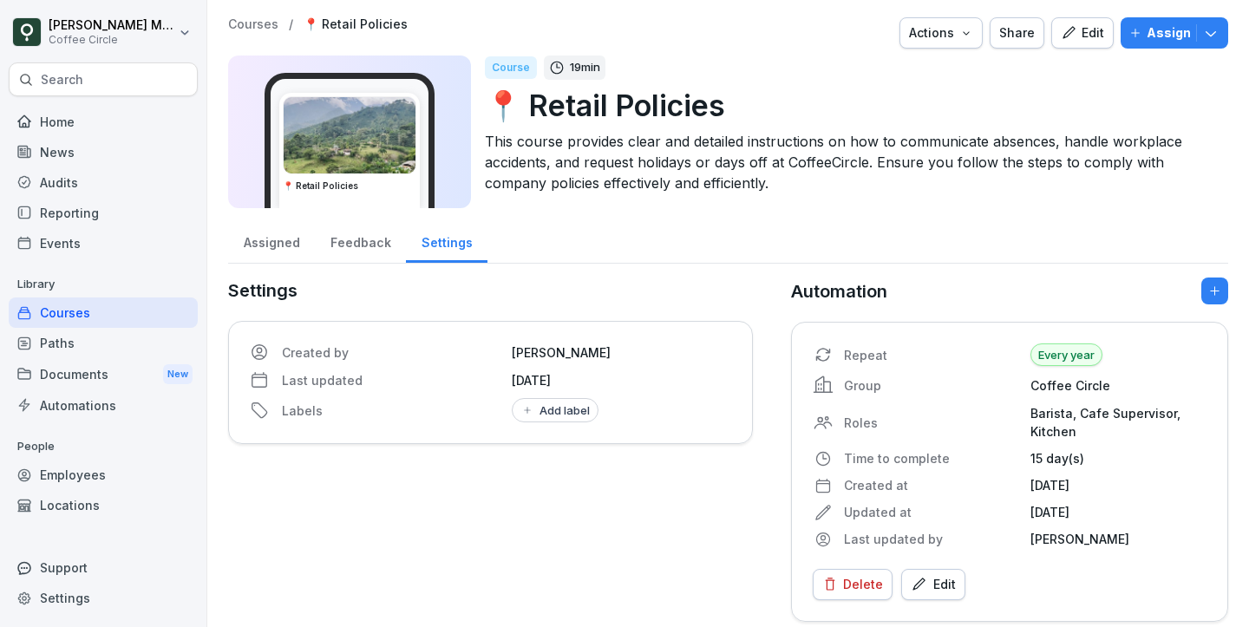
click at [352, 241] on div "Feedback" at bounding box center [360, 240] width 91 height 44
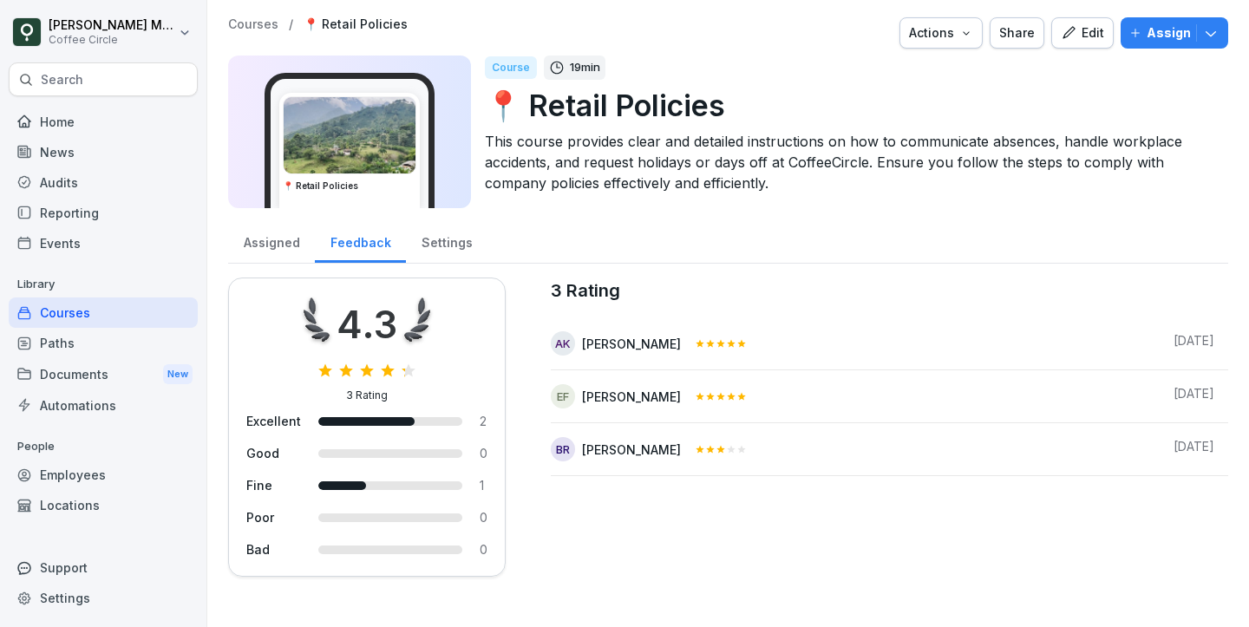
click at [256, 238] on div "Assigned" at bounding box center [271, 240] width 87 height 44
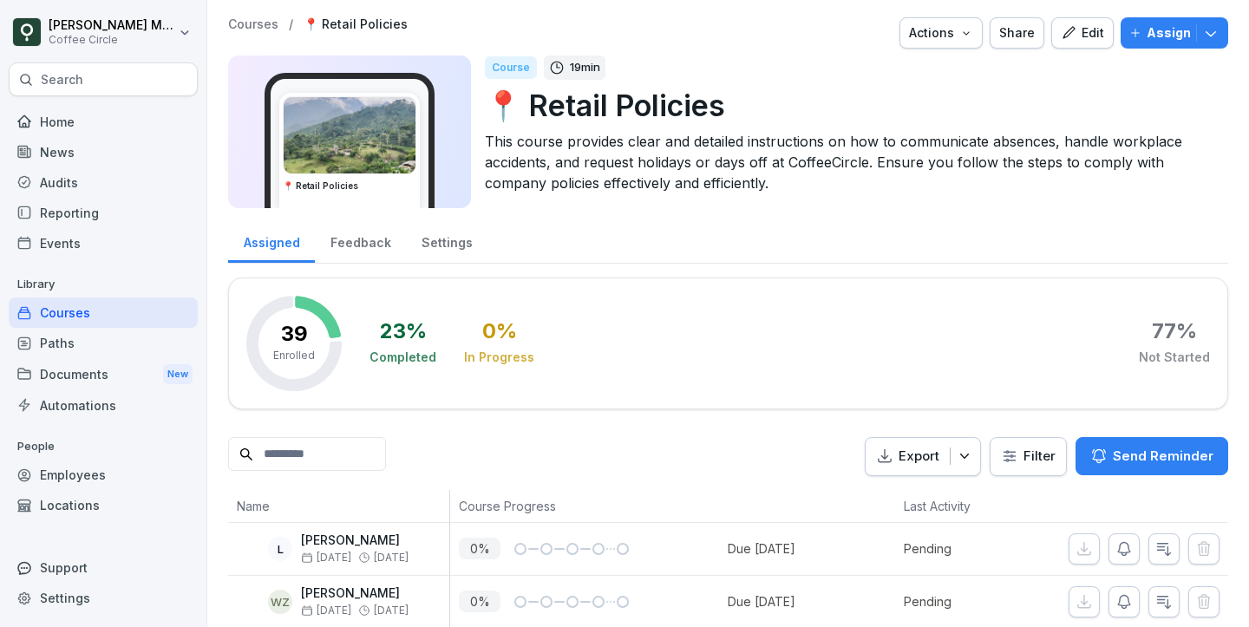
click at [114, 317] on div "Courses" at bounding box center [103, 312] width 189 height 30
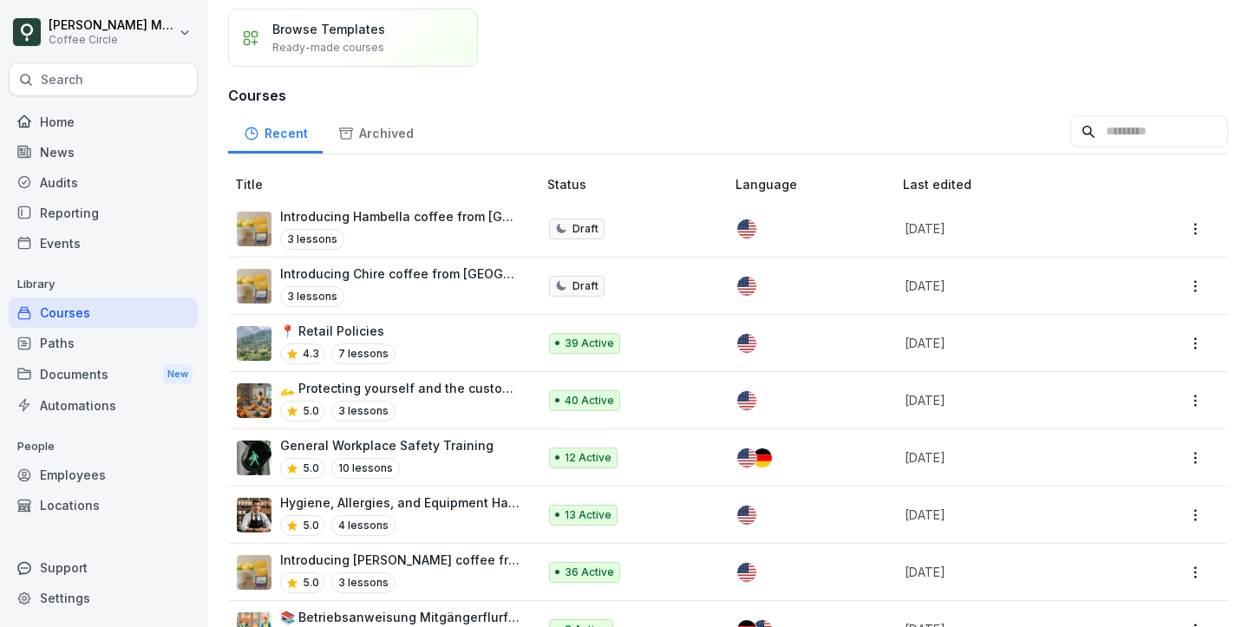
scroll to position [125, 0]
click at [459, 389] on p "🫴 Protecting yourself and the customers" at bounding box center [399, 387] width 239 height 18
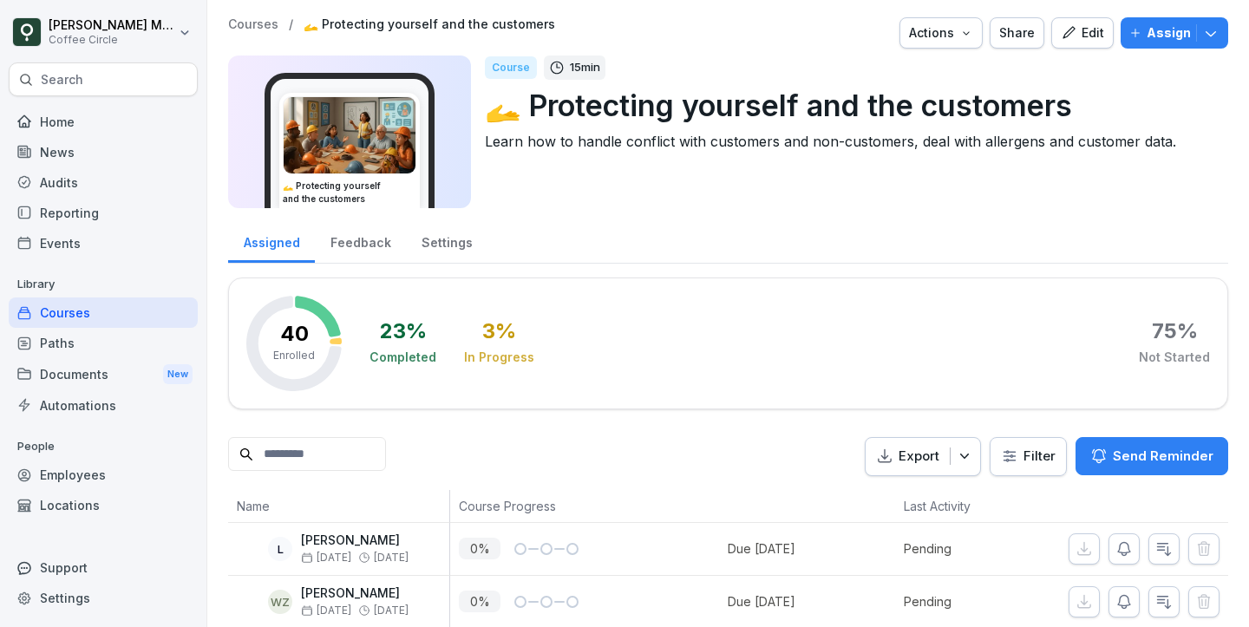
click at [366, 249] on div "Feedback" at bounding box center [360, 240] width 91 height 44
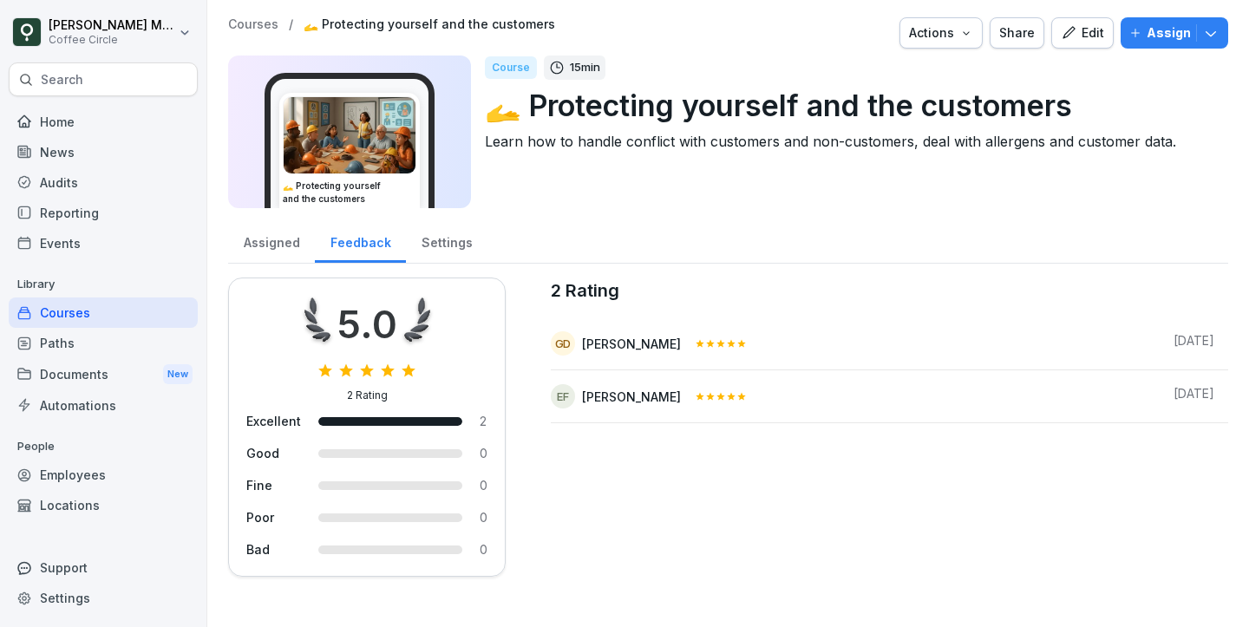
click at [264, 242] on div "Assigned" at bounding box center [271, 240] width 87 height 44
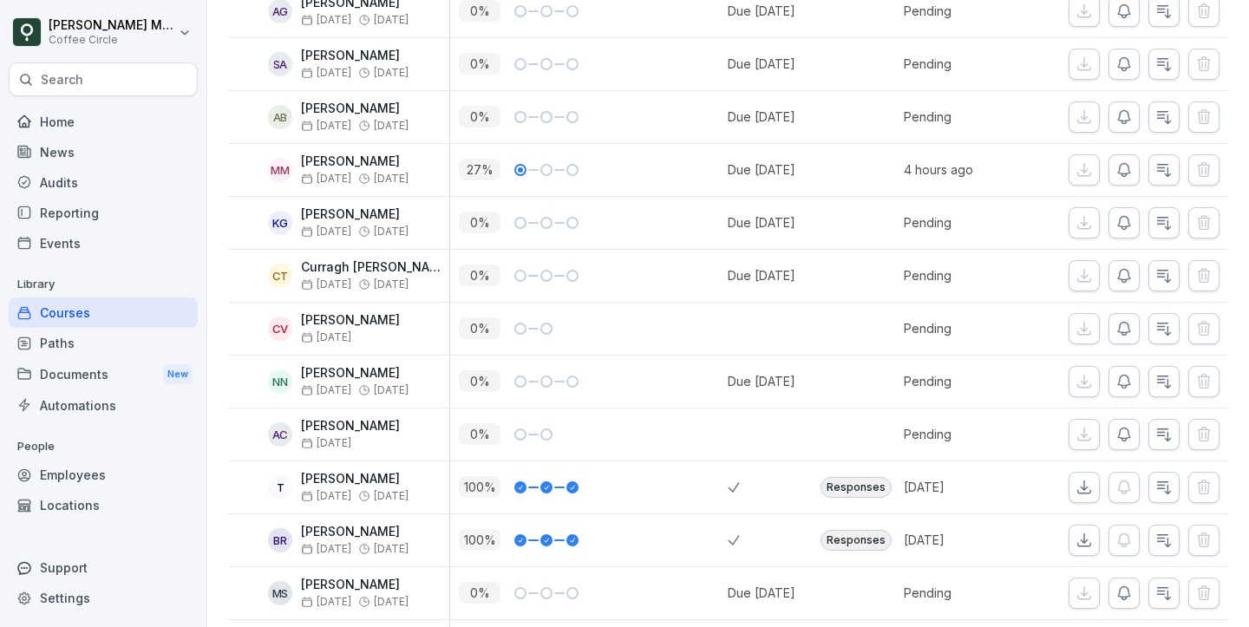
scroll to position [1333, 0]
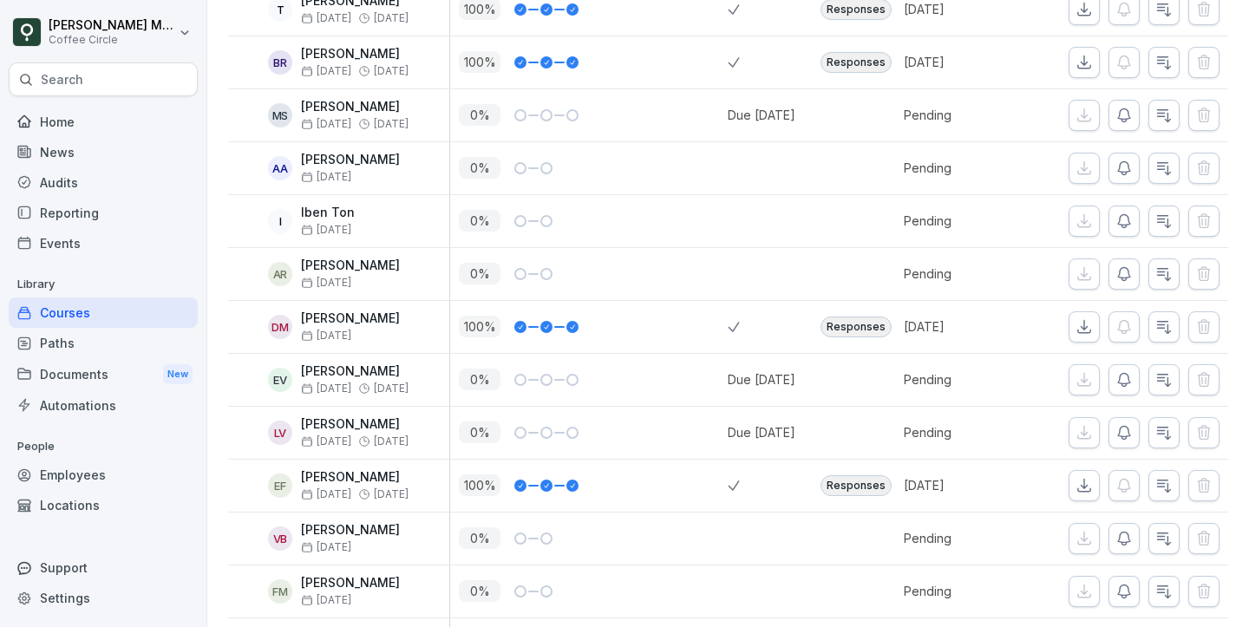
click at [88, 328] on div "Paths" at bounding box center [103, 343] width 189 height 30
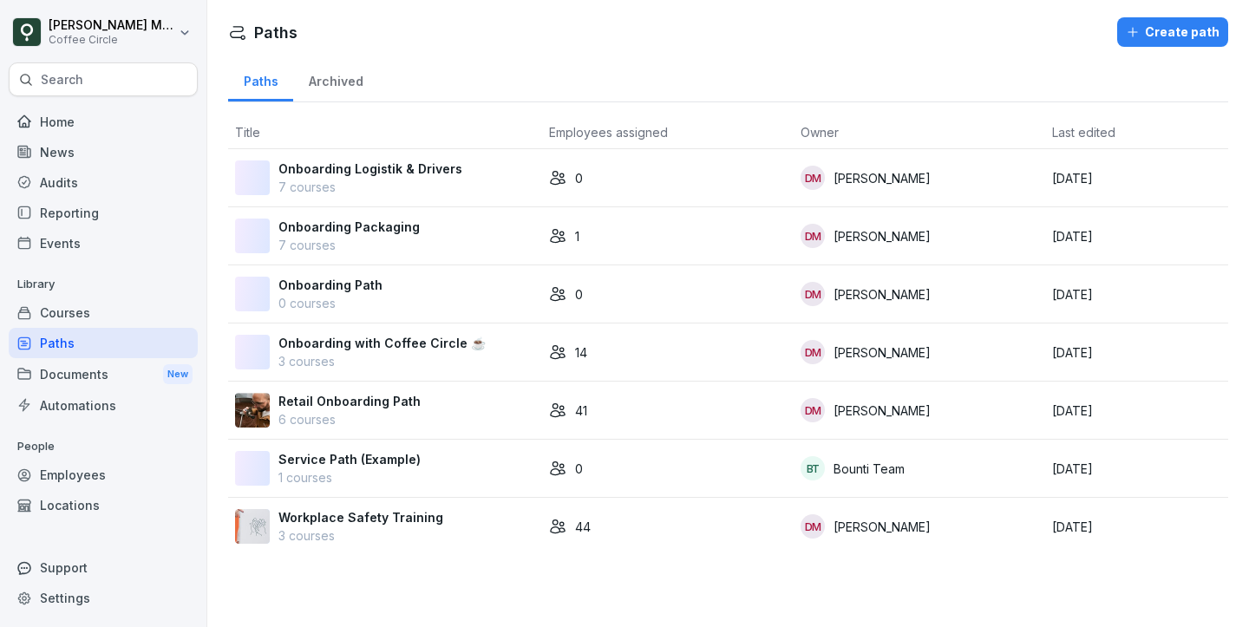
click at [100, 308] on div "Courses" at bounding box center [103, 312] width 189 height 30
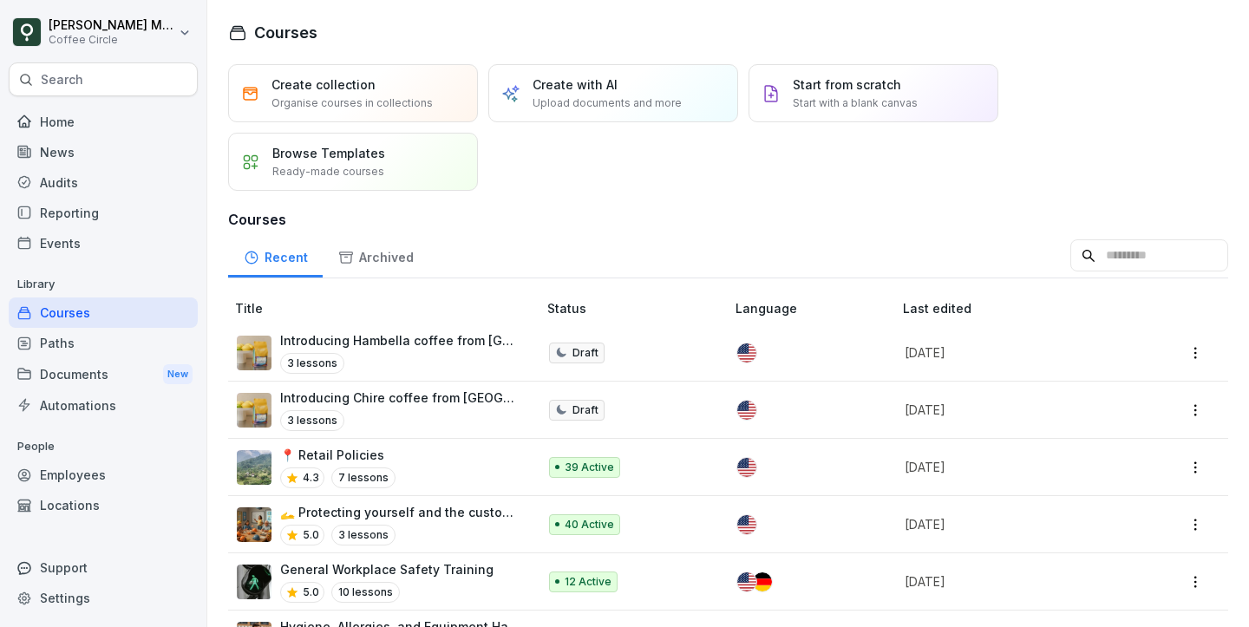
click at [389, 470] on div "📍 Retail Policies 4.3 7 lessons" at bounding box center [378, 467] width 283 height 42
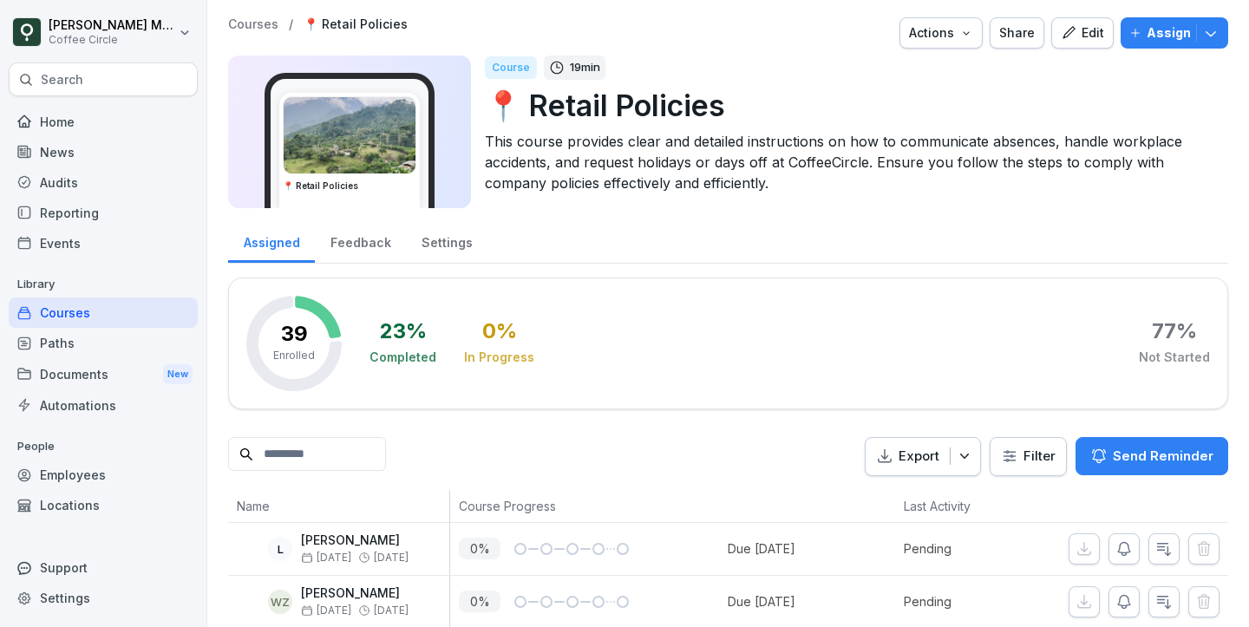
click at [1089, 36] on div "Edit" at bounding box center [1081, 32] width 43 height 19
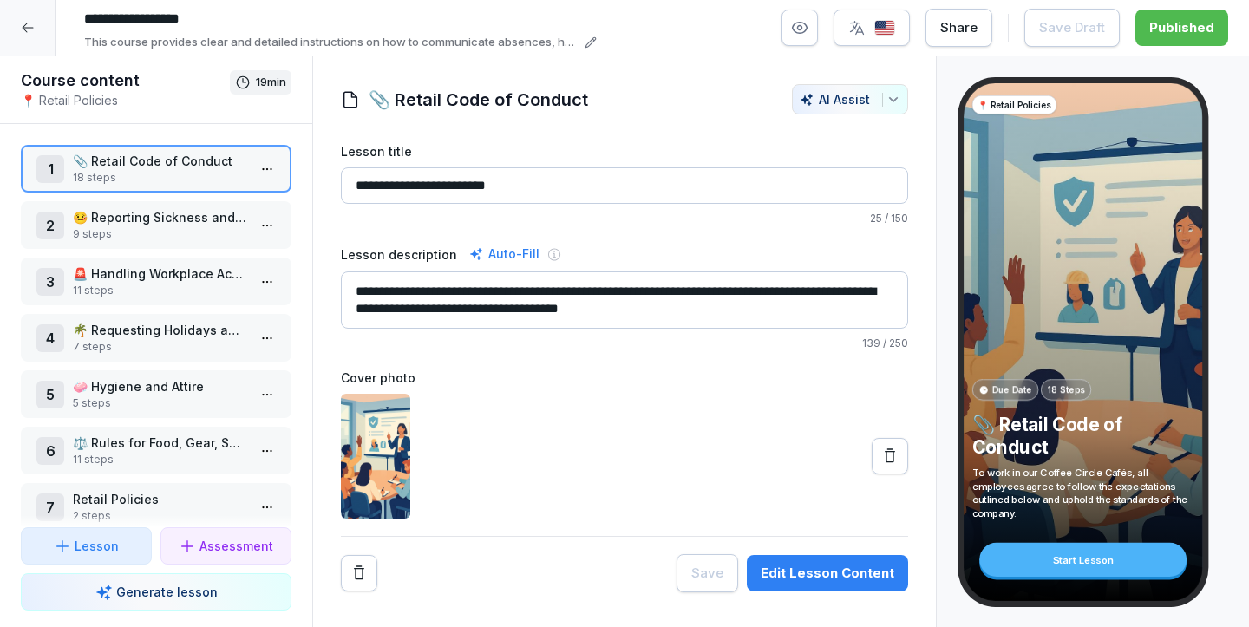
click at [182, 244] on div "2 🤒 Reporting Sickness and Absences 9 steps" at bounding box center [156, 225] width 271 height 48
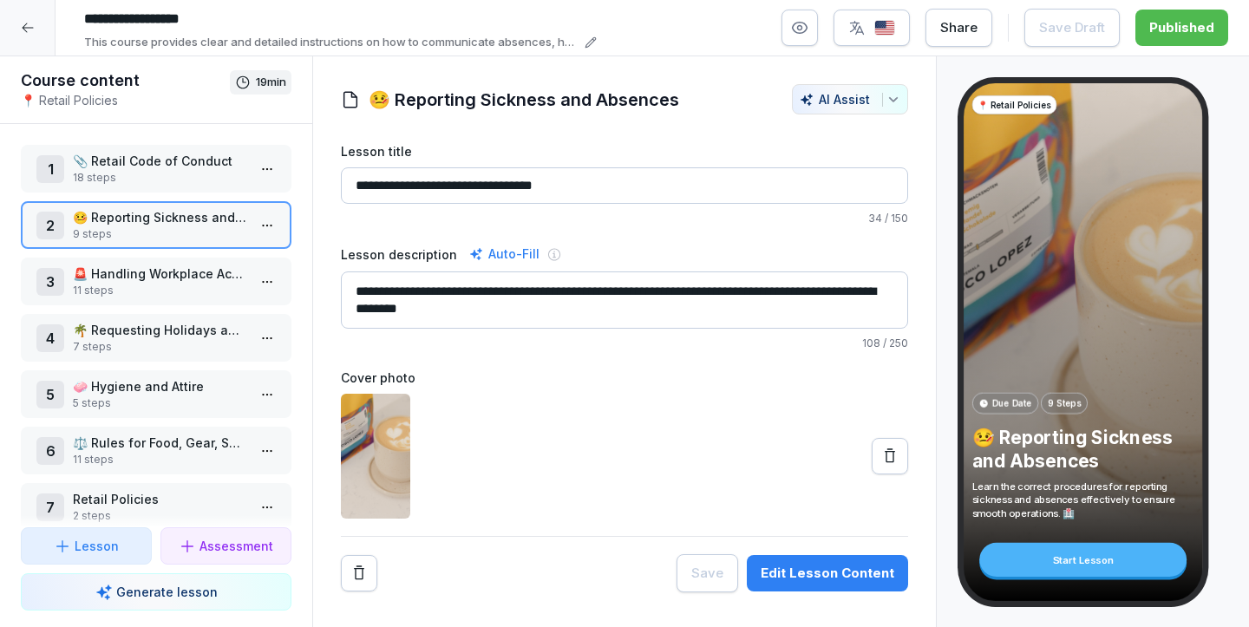
click at [182, 244] on div "2 🤒 Reporting Sickness and Absences 9 steps" at bounding box center [156, 225] width 271 height 48
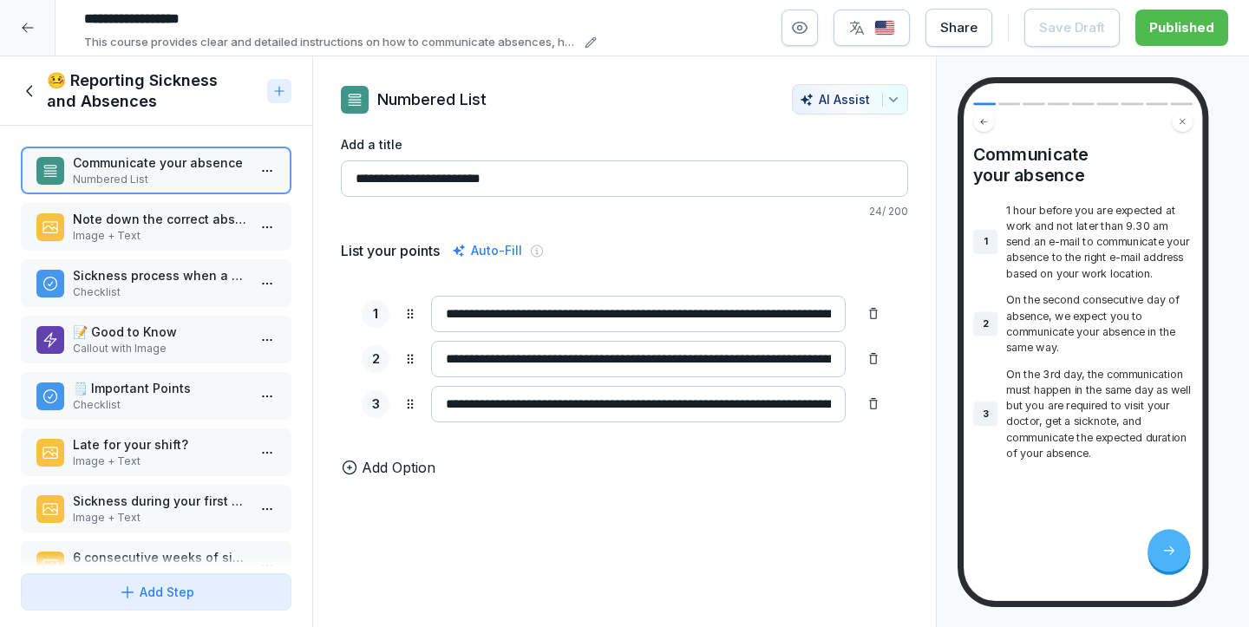
click at [147, 245] on div "Note down the correct absence e-mail address based on your location! Image + Te…" at bounding box center [156, 227] width 271 height 48
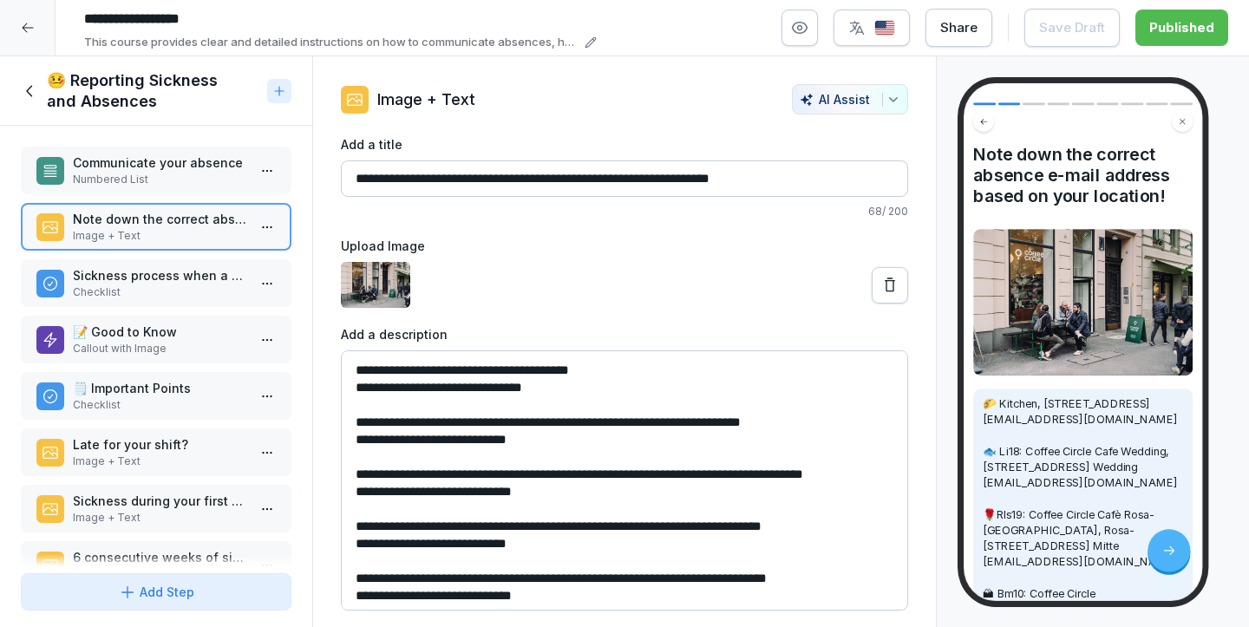
click at [144, 265] on div "Sickness process when a sicknote is required Checklist" at bounding box center [156, 283] width 271 height 48
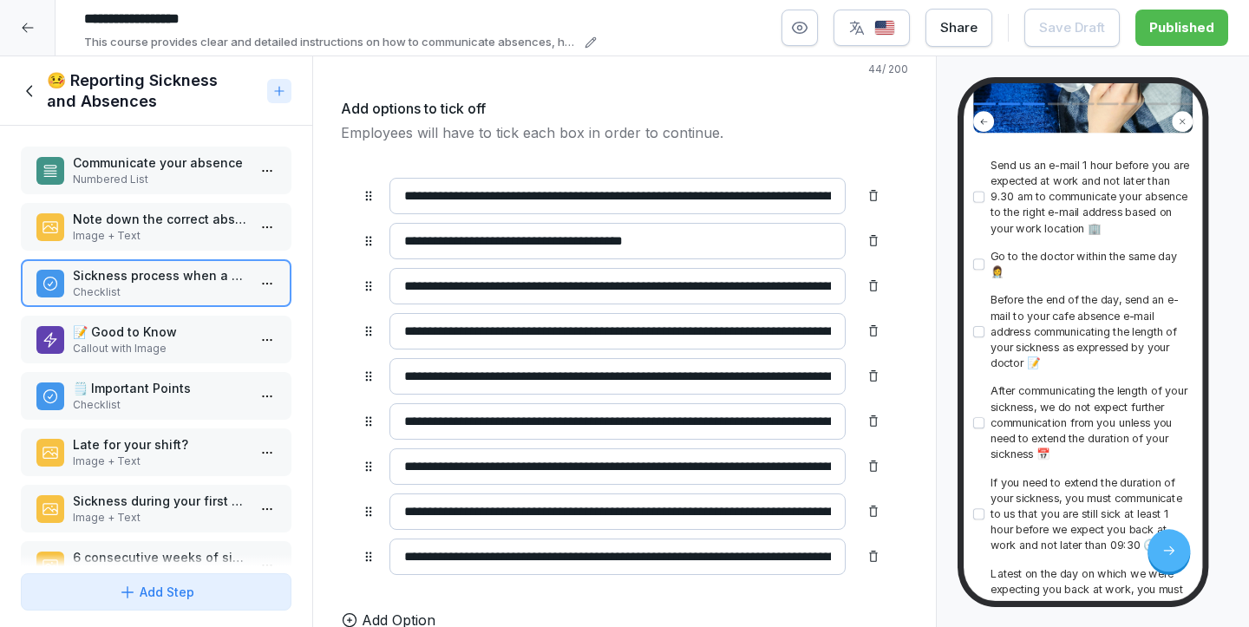
click at [33, 99] on icon at bounding box center [30, 91] width 19 height 19
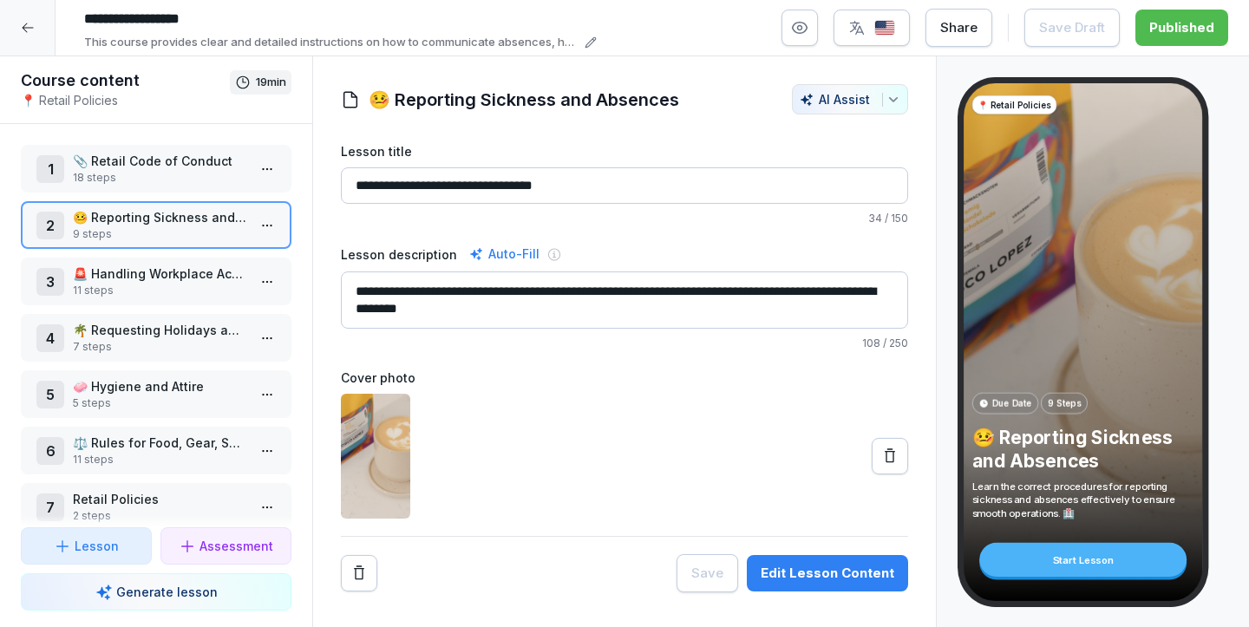
click at [191, 321] on p "🌴 Requesting Holidays and Days Off" at bounding box center [159, 330] width 173 height 18
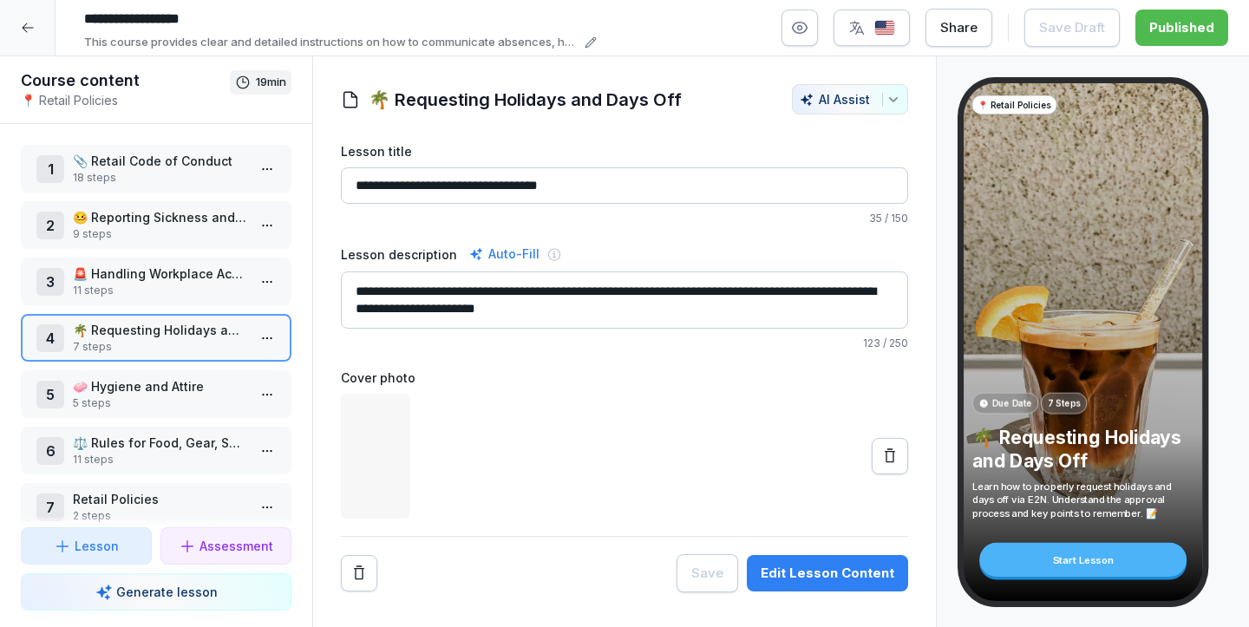
click at [191, 321] on p "🌴 Requesting Holidays and Days Off" at bounding box center [159, 330] width 173 height 18
click at [191, 321] on div "Course content 📍 Retail Policies 19 min 1 📎 Retail Code of Conduct 18 steps 2 🤒…" at bounding box center [156, 341] width 312 height 571
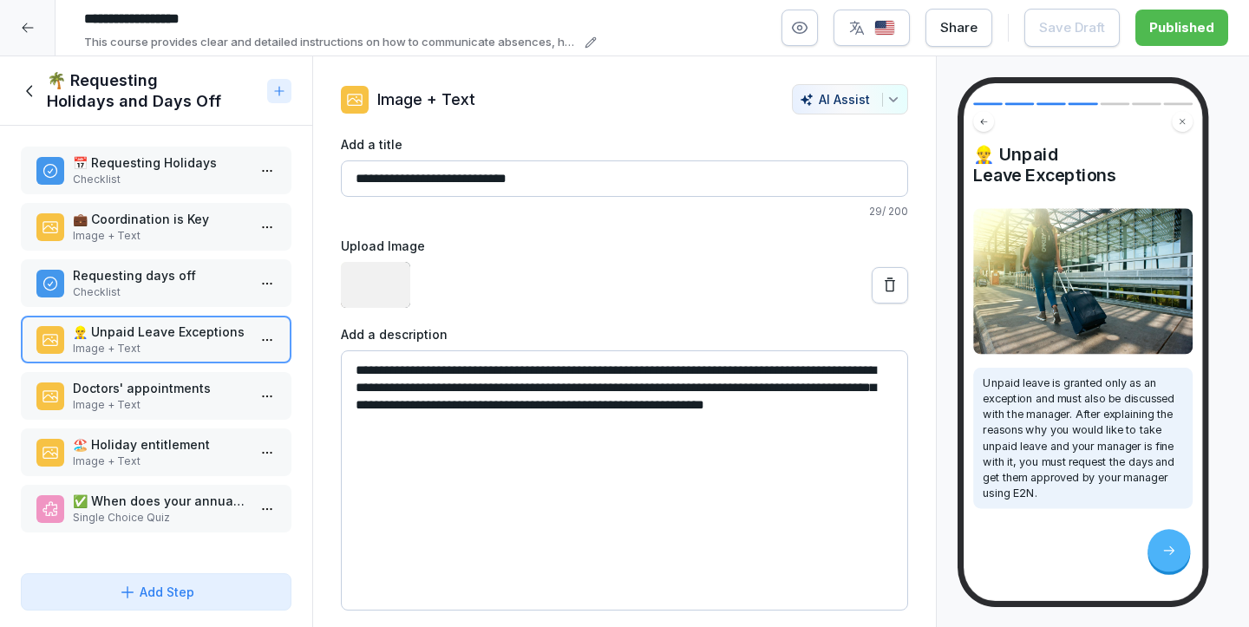
click at [165, 264] on div "Requesting days off Checklist" at bounding box center [156, 283] width 271 height 48
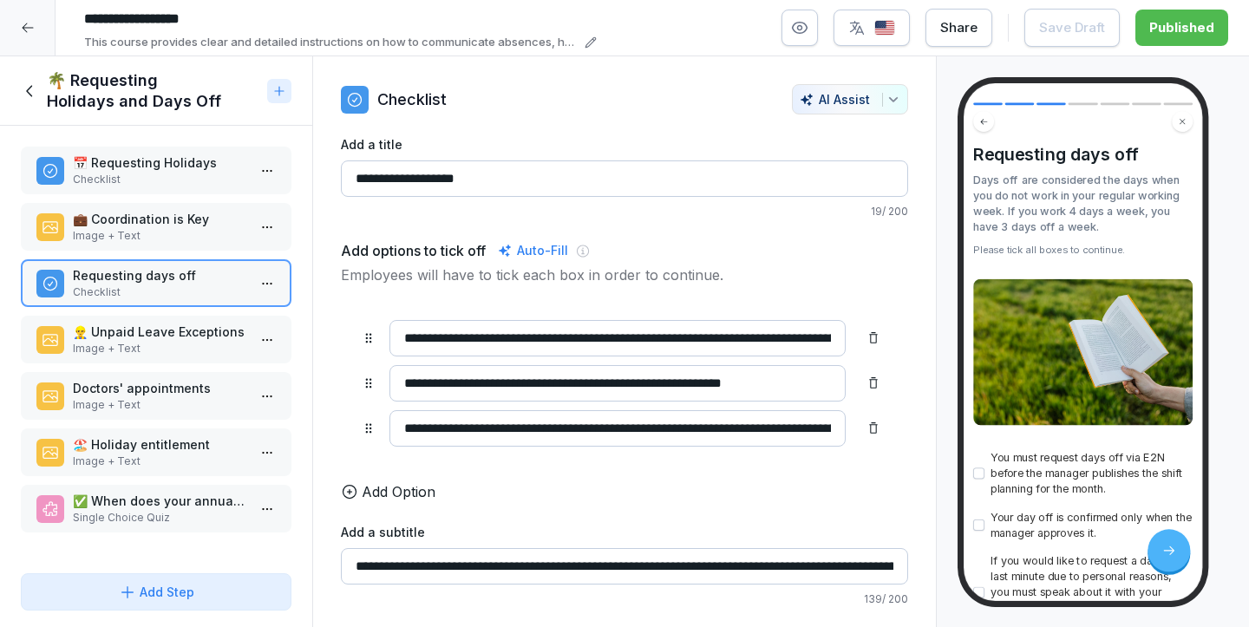
scroll to position [59, 0]
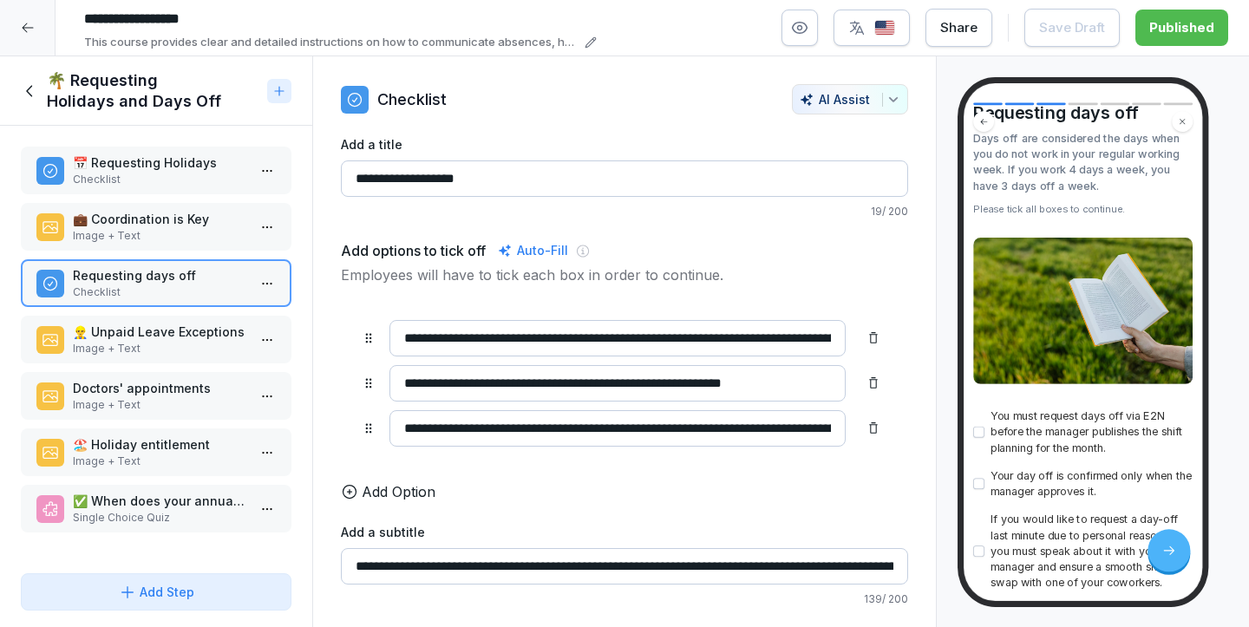
drag, startPoint x: 705, startPoint y: 382, endPoint x: 630, endPoint y: 383, distance: 74.6
click at [630, 383] on input "**********" at bounding box center [617, 383] width 456 height 36
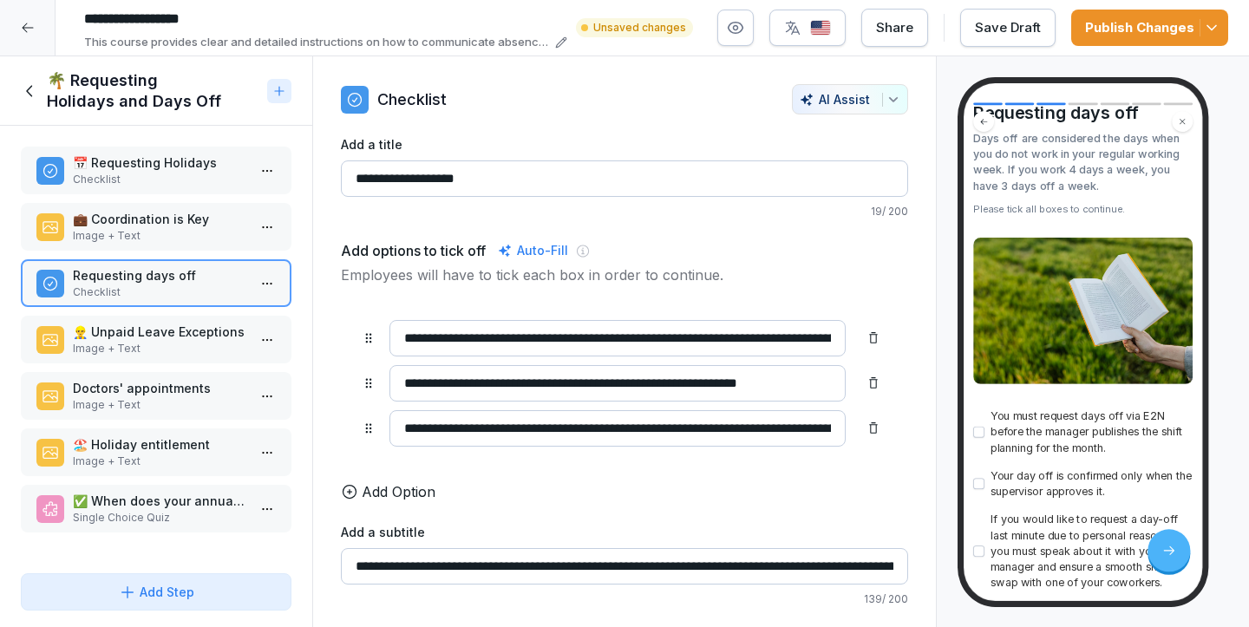
type input "**********"
click at [1132, 8] on div "**********" at bounding box center [651, 27] width 1151 height 47
click at [1208, 26] on icon "button" at bounding box center [1211, 27] width 17 height 17
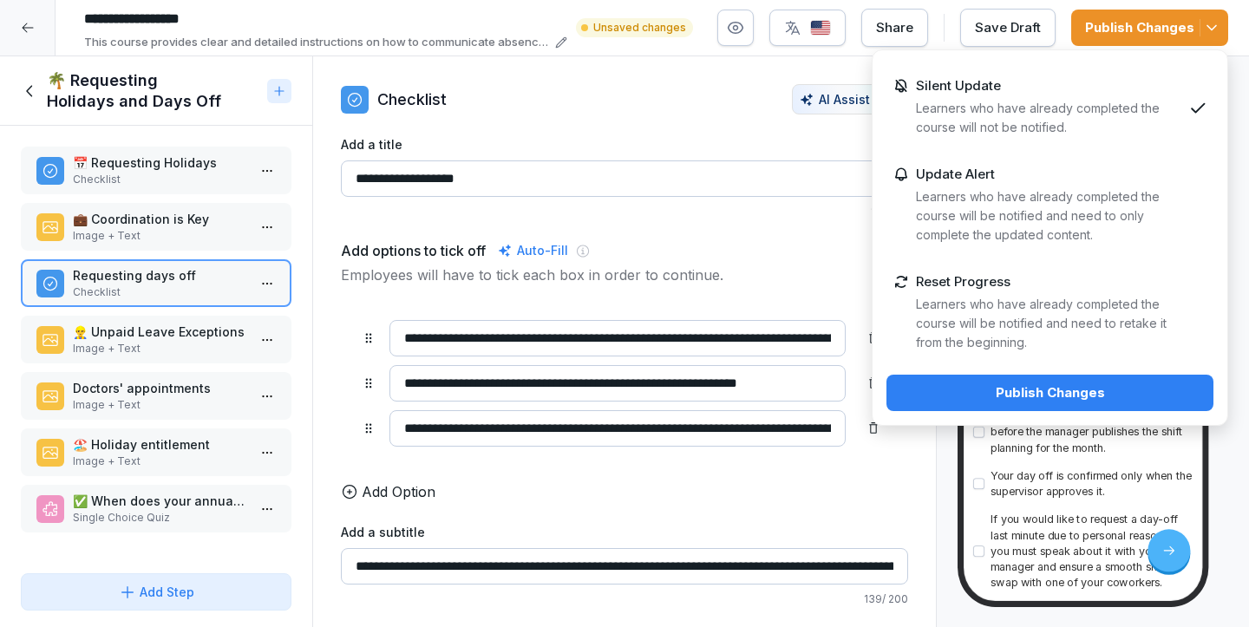
click at [1051, 389] on div "Publish Changes" at bounding box center [1049, 392] width 299 height 19
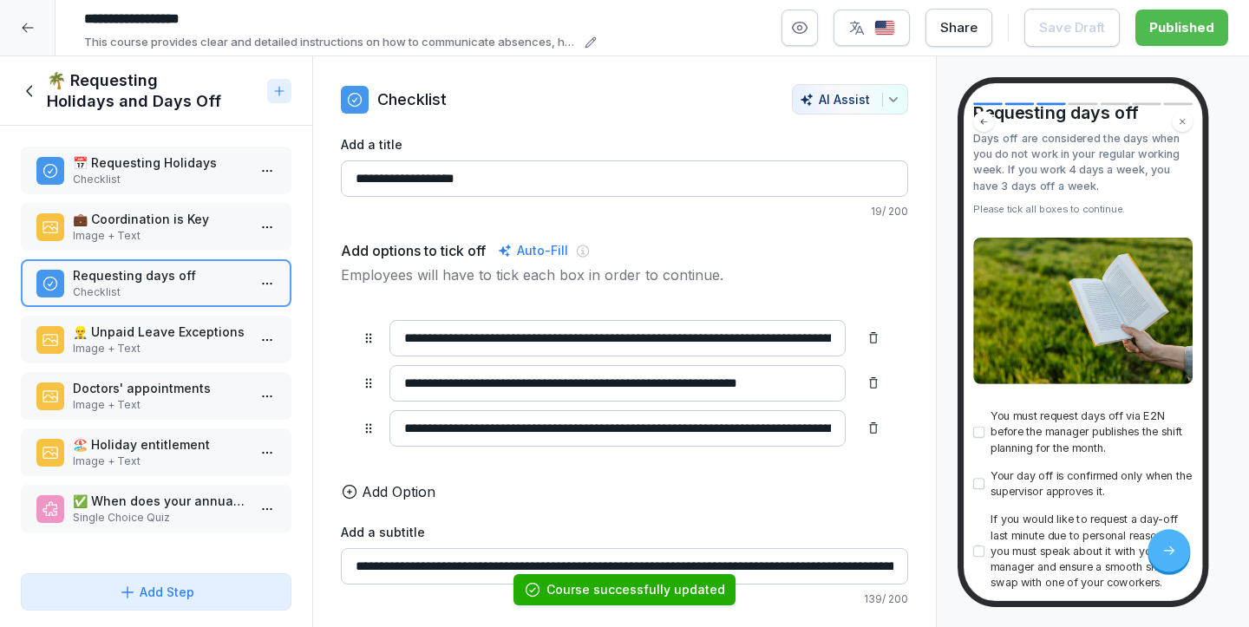
click at [182, 319] on div "👷‍♂️ Unpaid Leave Exceptions Image + Text" at bounding box center [156, 340] width 271 height 48
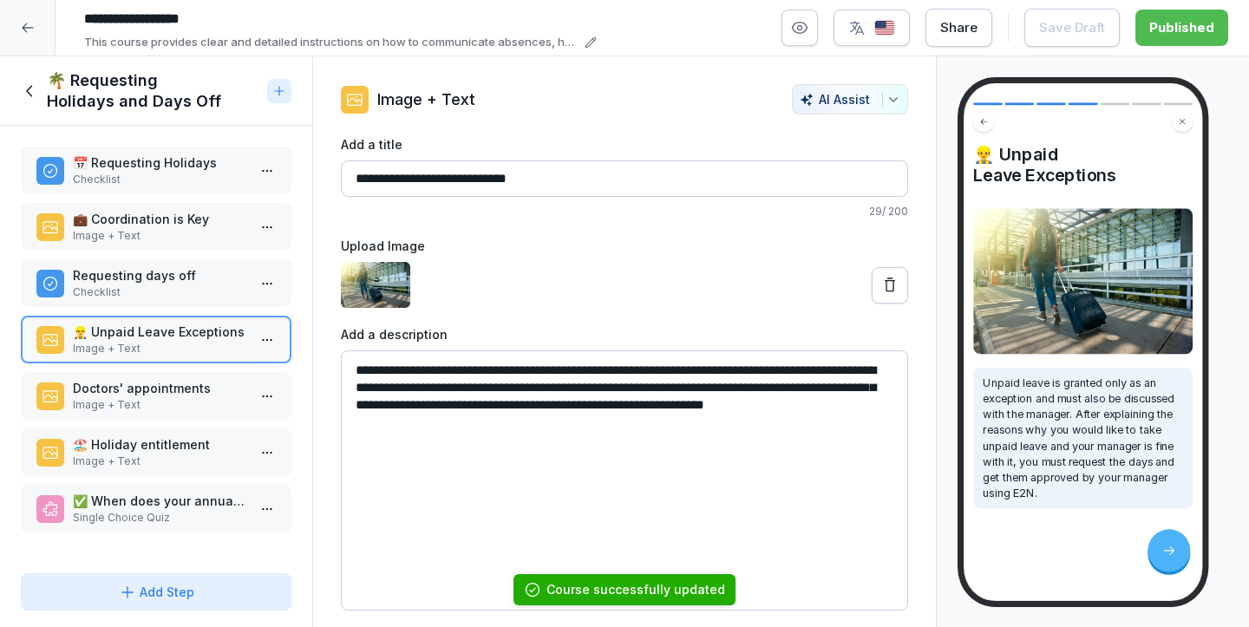
click at [18, 88] on div "🌴 Requesting Holidays and Days Off" at bounding box center [156, 90] width 312 height 69
click at [35, 31] on div at bounding box center [27, 27] width 55 height 55
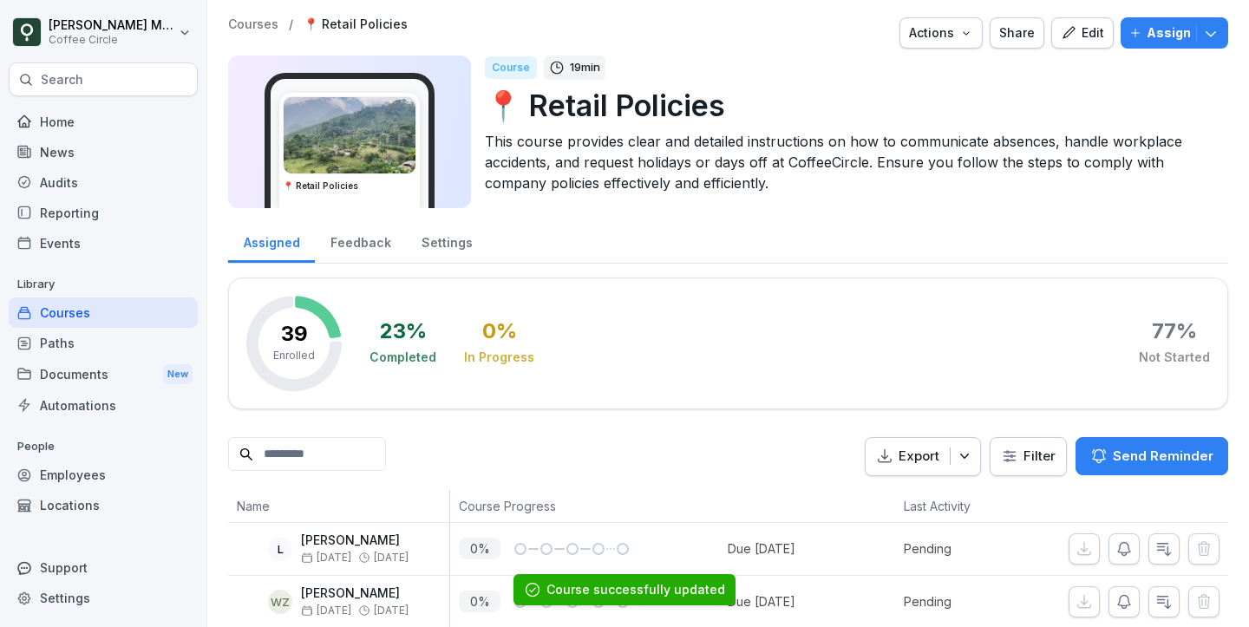
click at [93, 357] on div "Paths" at bounding box center [103, 343] width 189 height 30
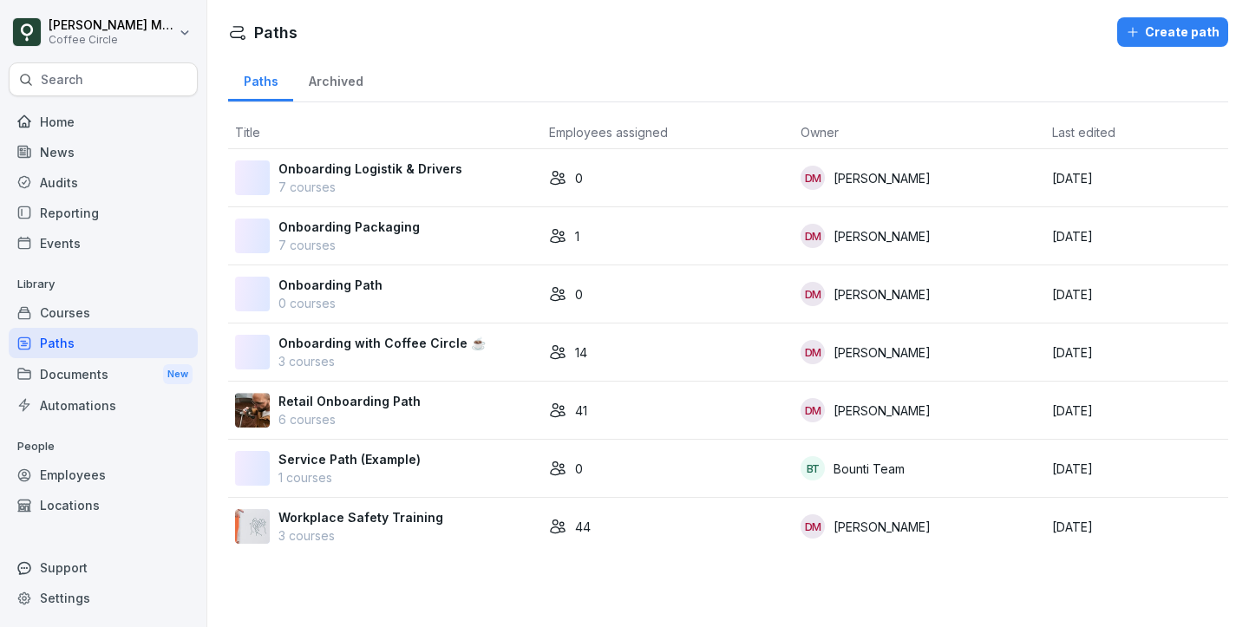
click at [310, 421] on p "6 courses" at bounding box center [349, 419] width 142 height 18
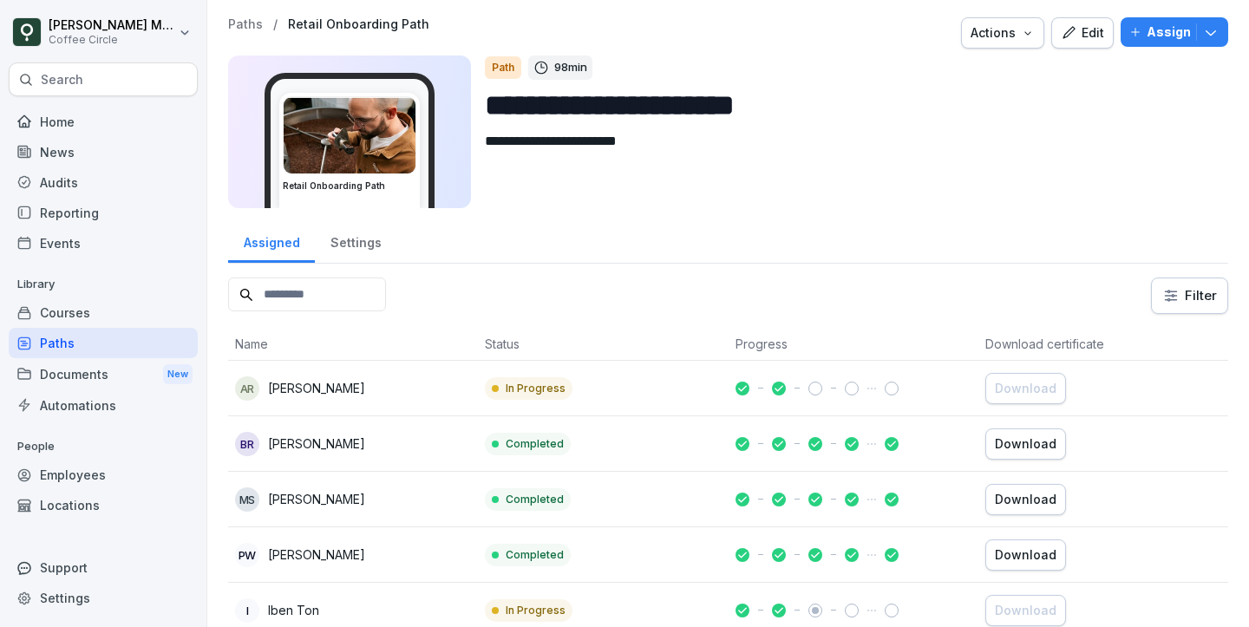
click at [127, 329] on div "Paths" at bounding box center [103, 343] width 189 height 30
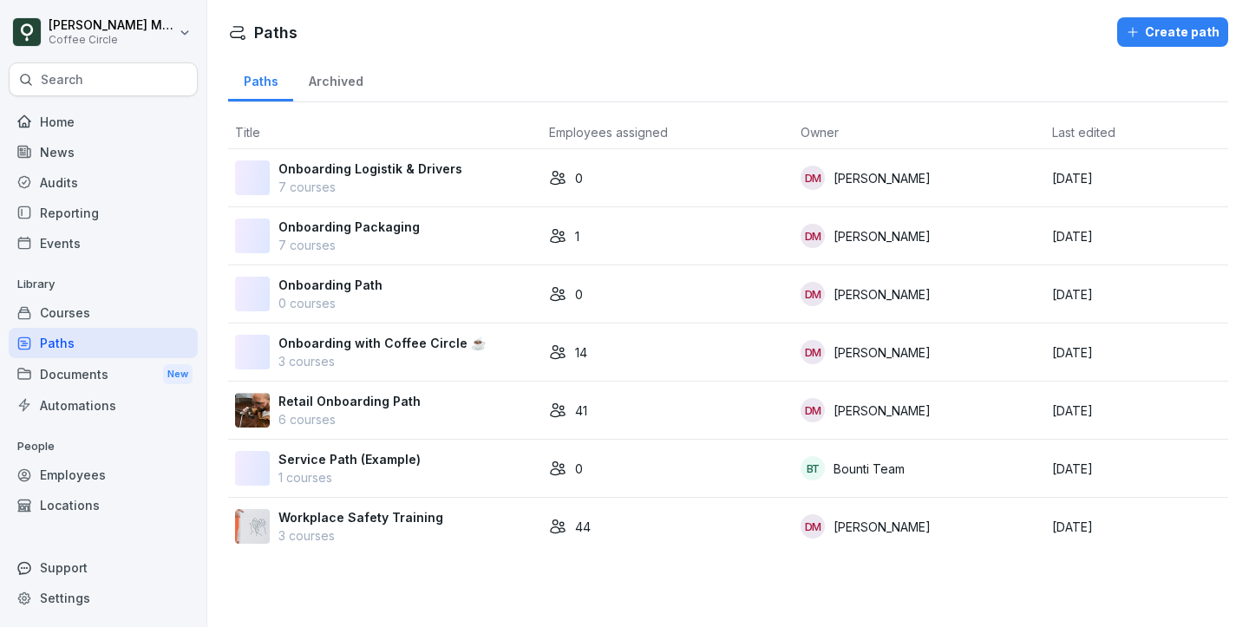
click at [99, 127] on div "Home" at bounding box center [103, 122] width 189 height 30
